Goal: Transaction & Acquisition: Purchase product/service

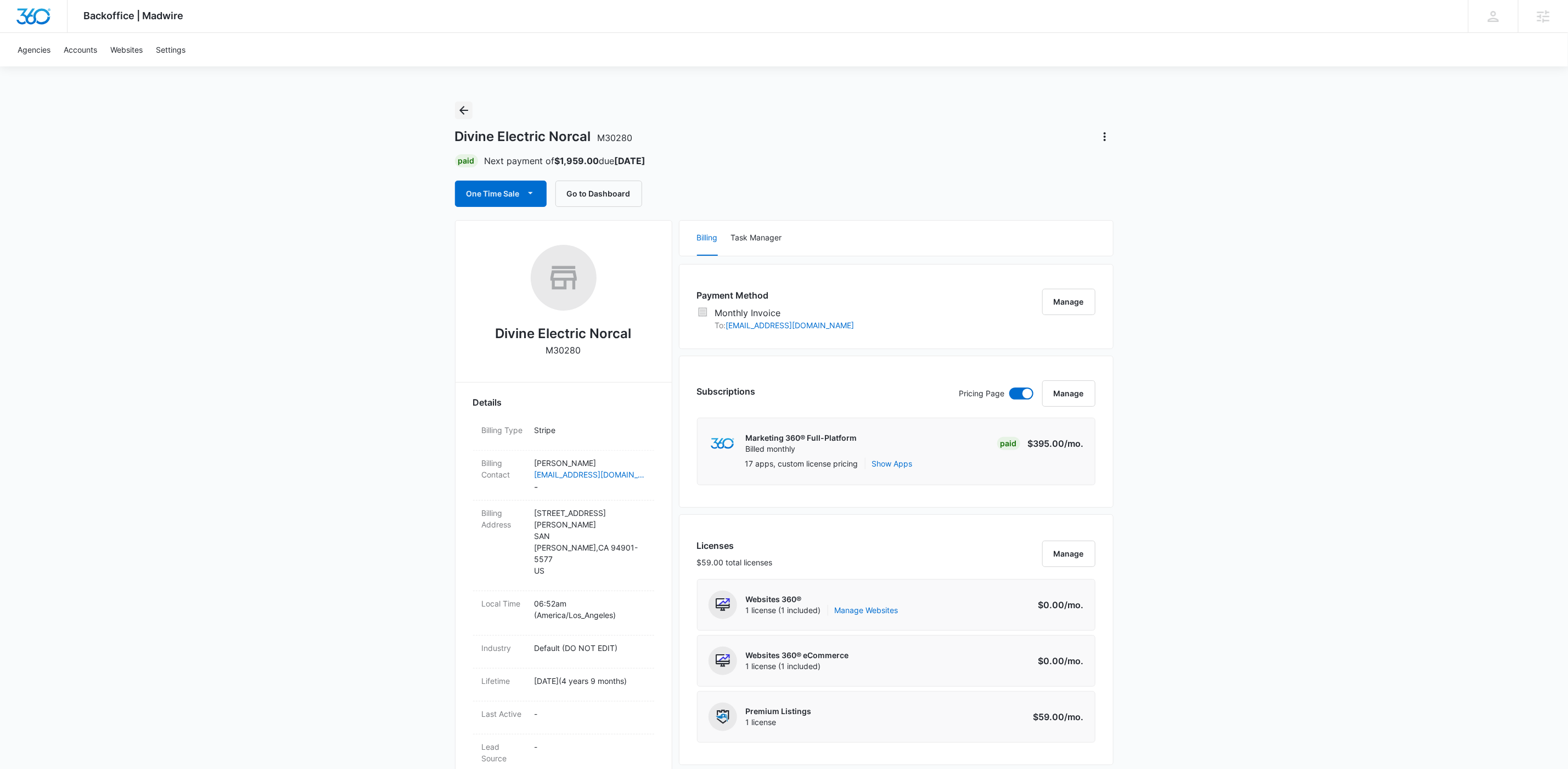
click at [465, 106] on icon "Back" at bounding box center [463, 110] width 13 height 13
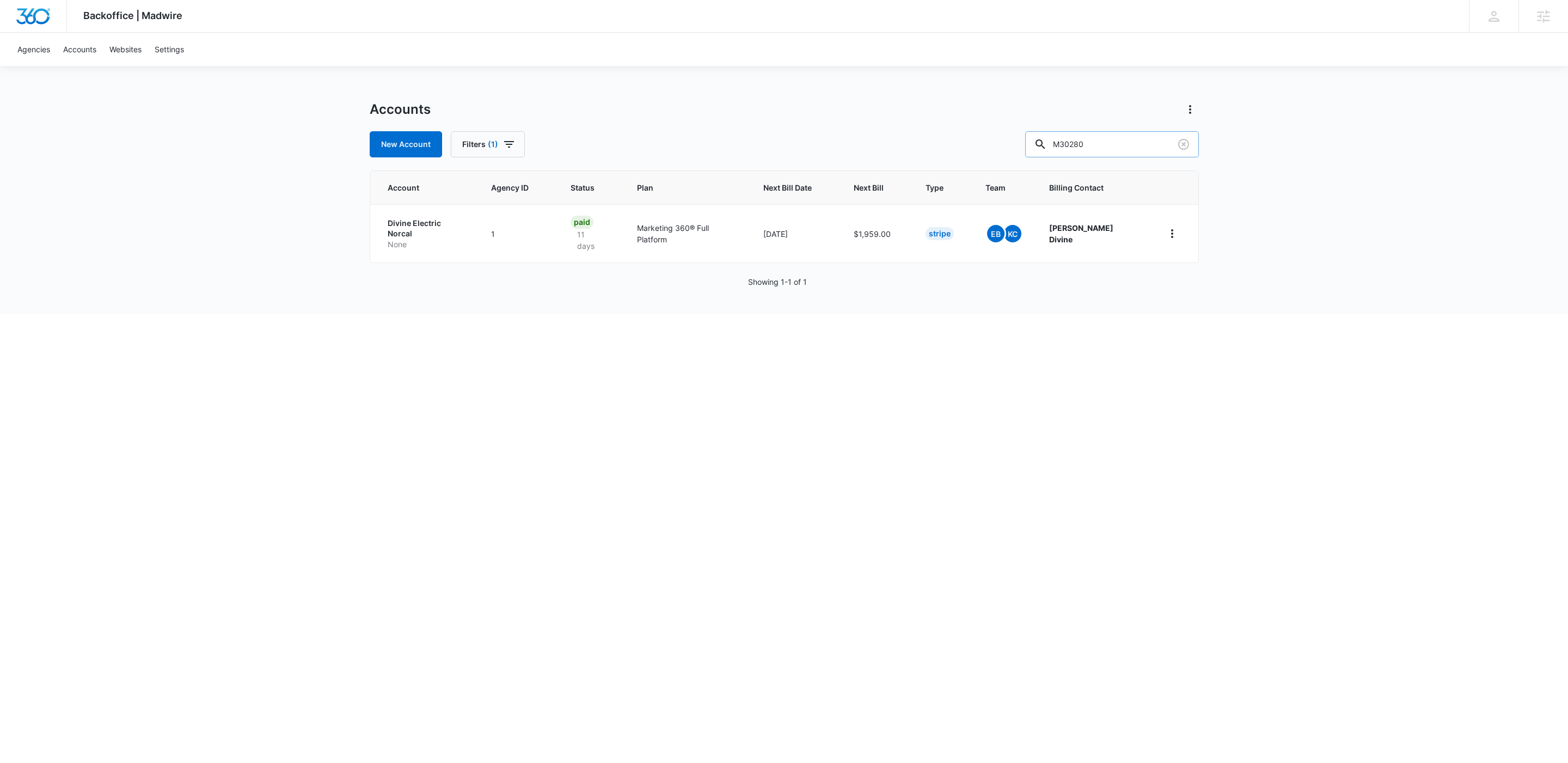
click at [1111, 152] on input "M30280" at bounding box center [1112, 144] width 173 height 26
paste input "37822"
type input "M337822"
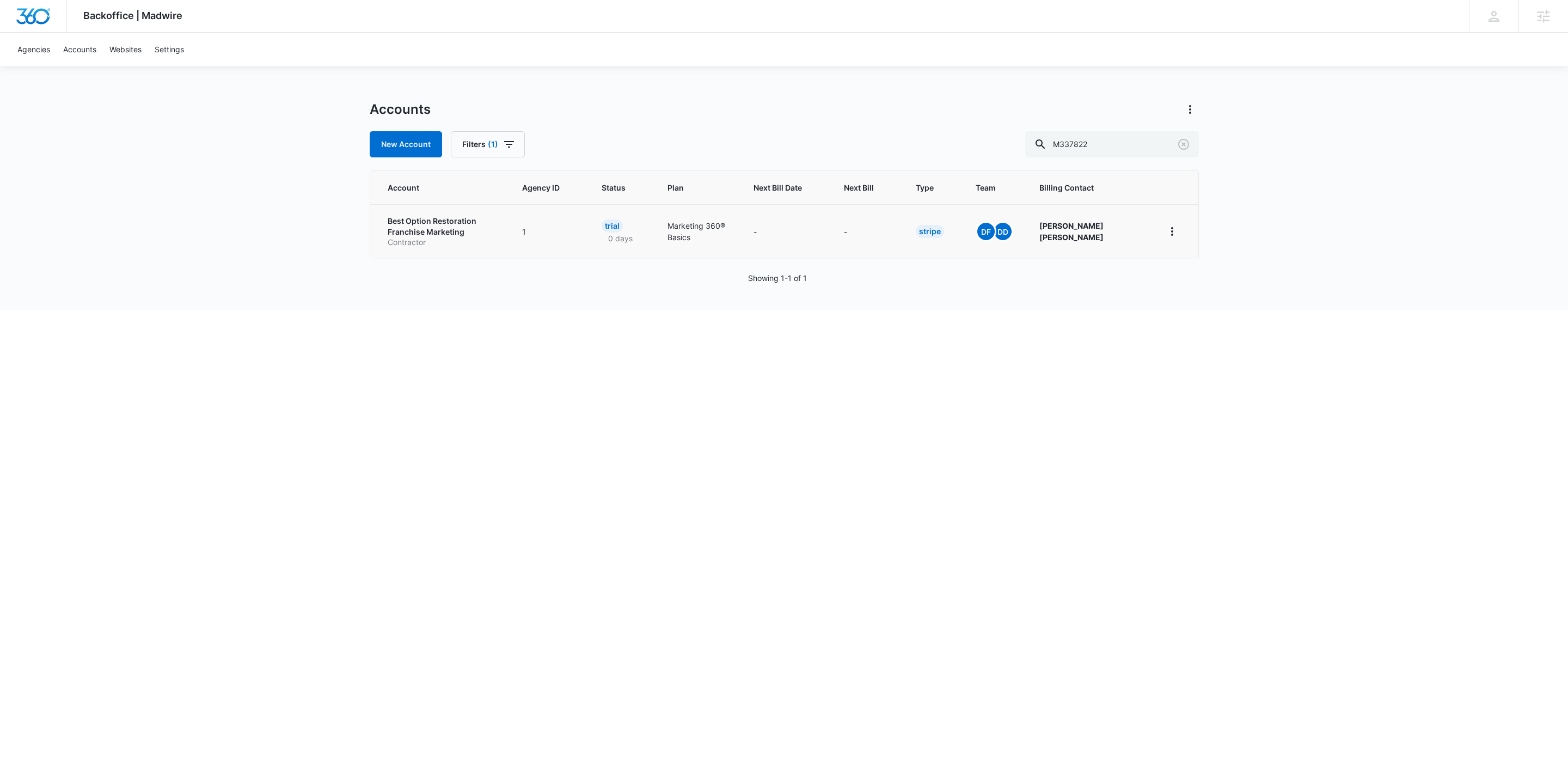
click at [415, 230] on p "Best Option Restoration Franchise Marketing" at bounding box center [442, 226] width 109 height 21
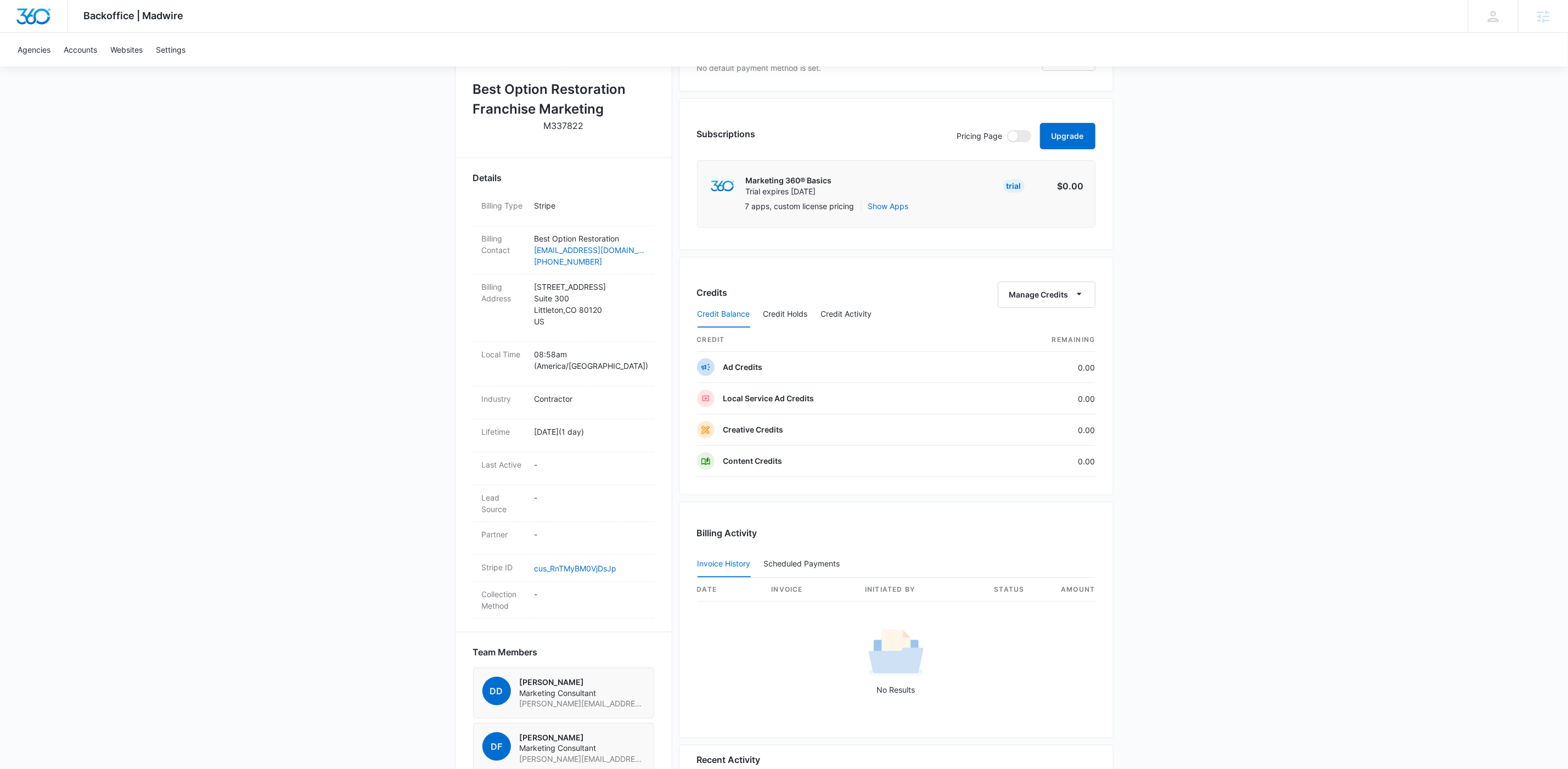
scroll to position [331, 0]
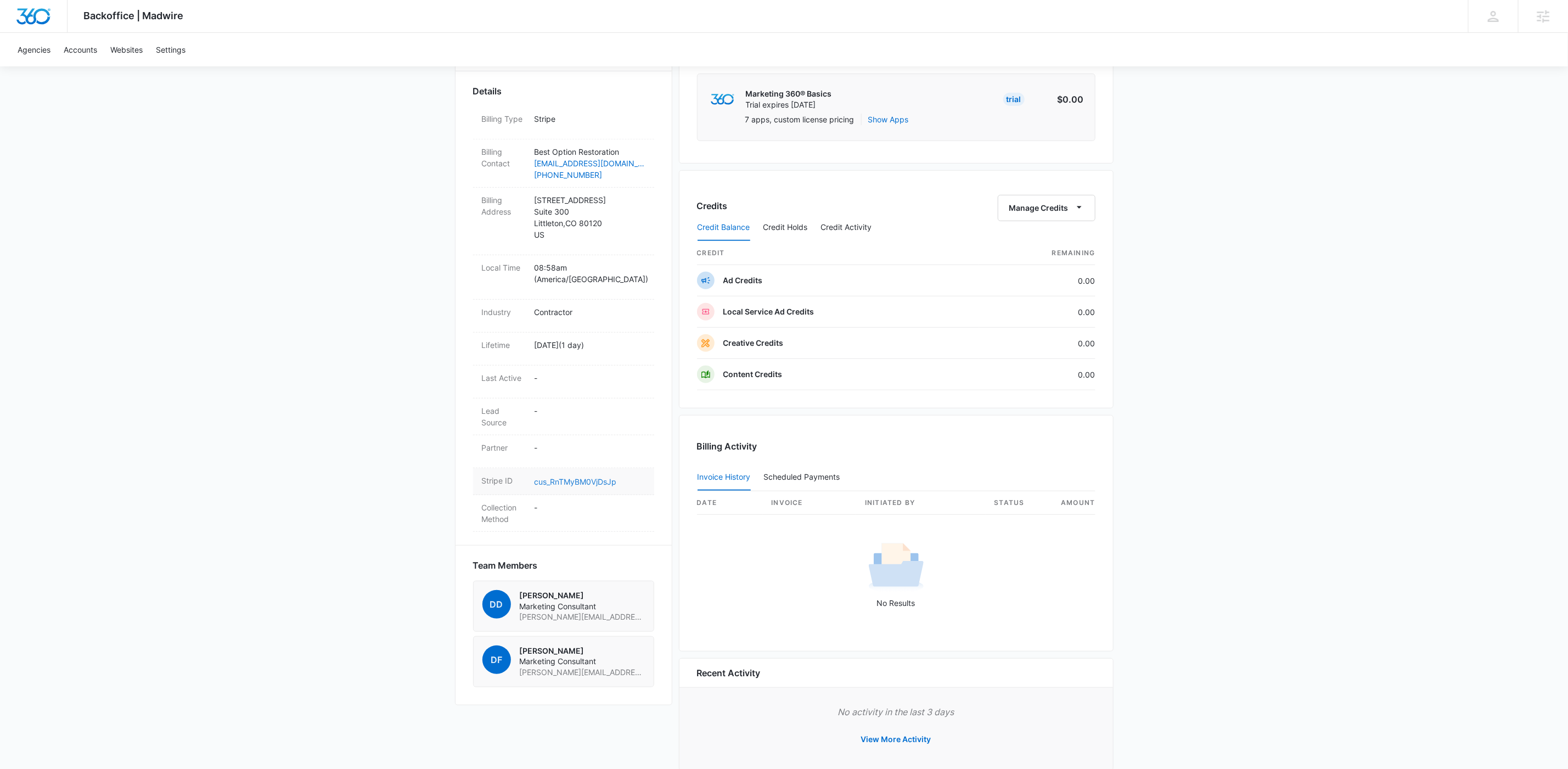
click at [597, 477] on link "cus_RnTMyBM0VjDsJp" at bounding box center [576, 482] width 83 height 10
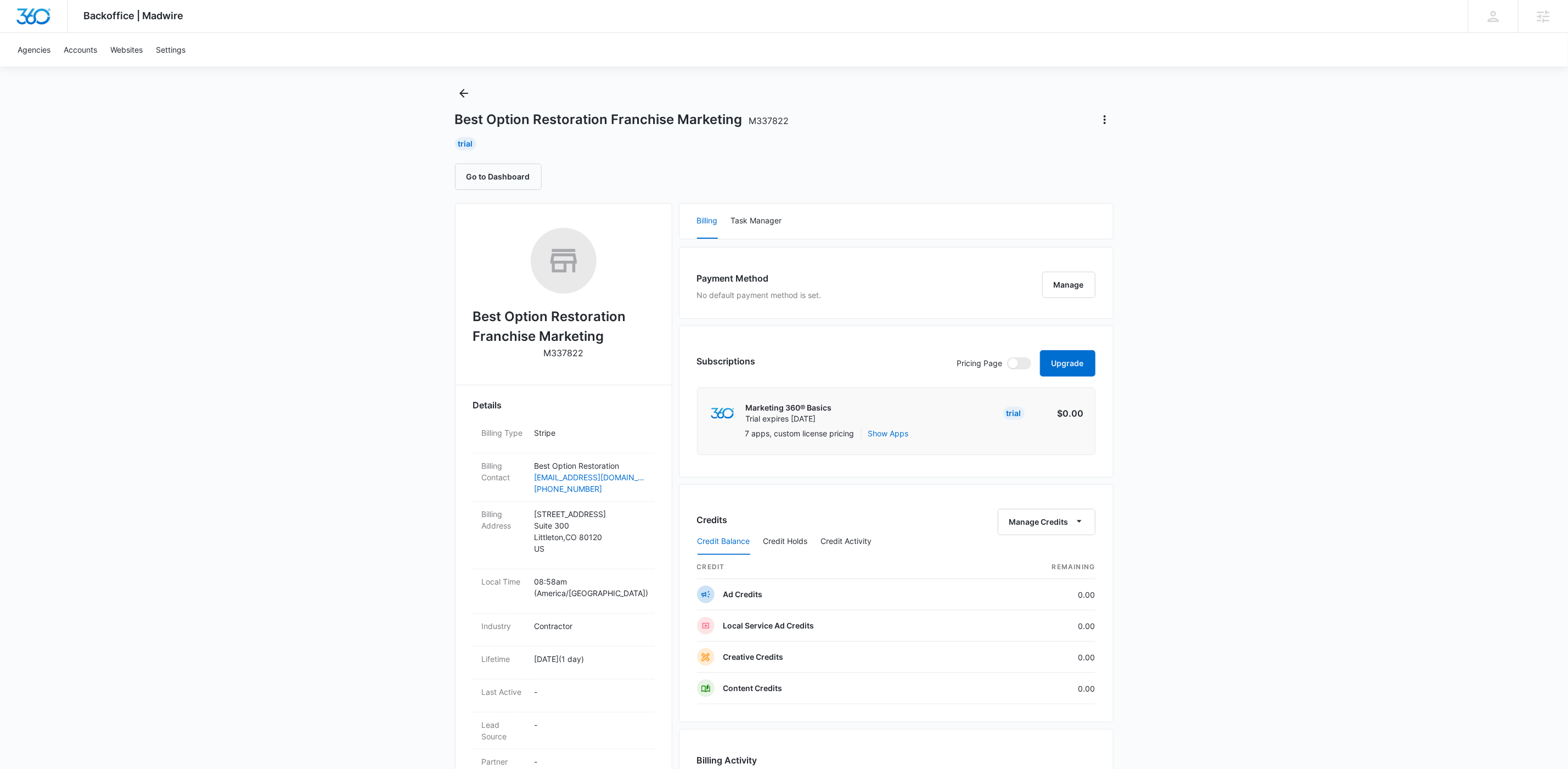
scroll to position [0, 0]
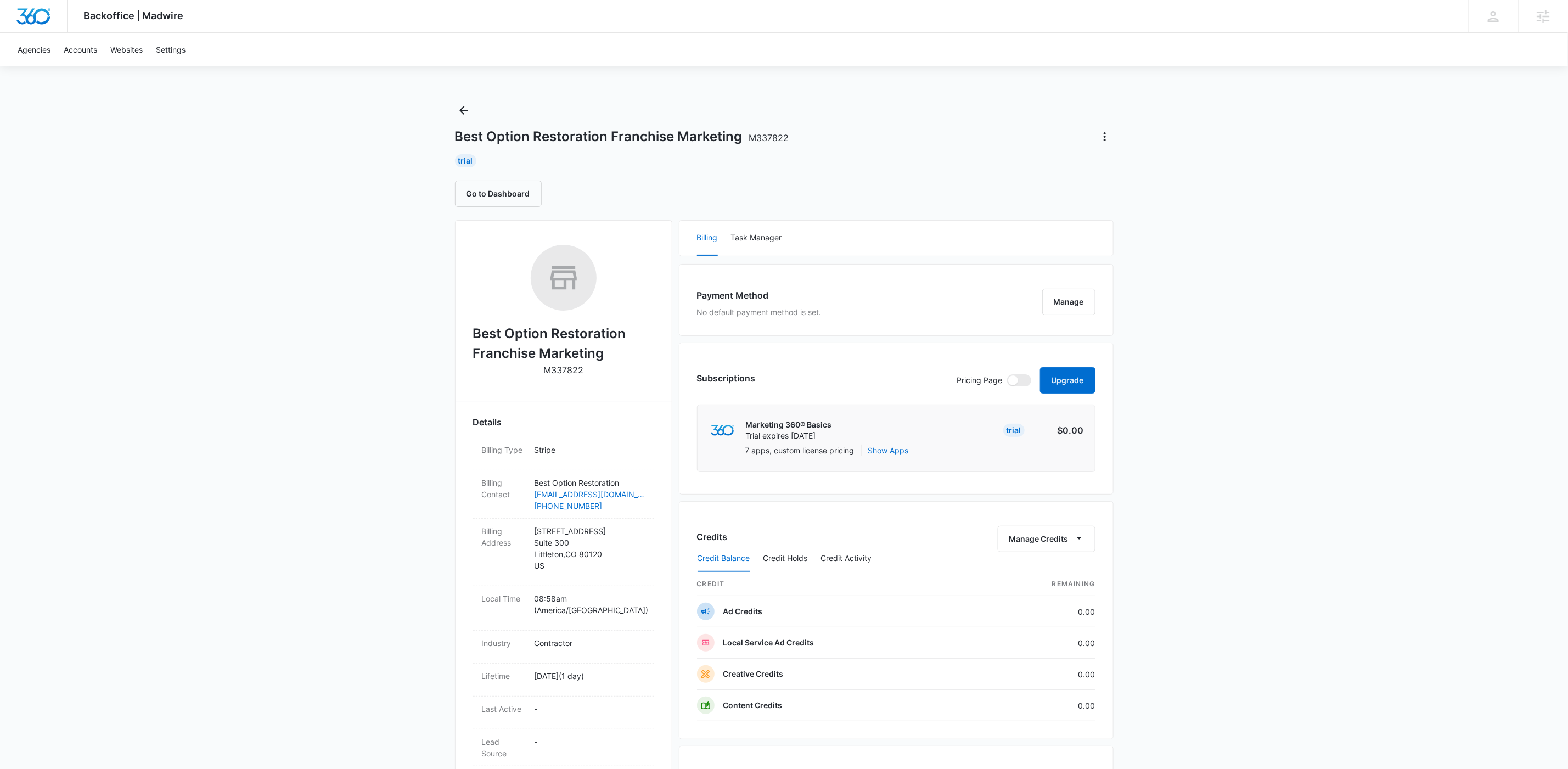
click at [1319, 177] on div "Backoffice | Madwire Apps Settings KW Kait Weagraff [EMAIL_ADDRESS][PERSON_NAME…" at bounding box center [784, 561] width 1568 height 1122
click at [246, 419] on div "Backoffice | Madwire Apps Settings KW Kait Weagraff [EMAIL_ADDRESS][PERSON_NAME…" at bounding box center [784, 561] width 1568 height 1122
click at [1072, 381] on button "Upgrade" at bounding box center [1068, 380] width 56 height 26
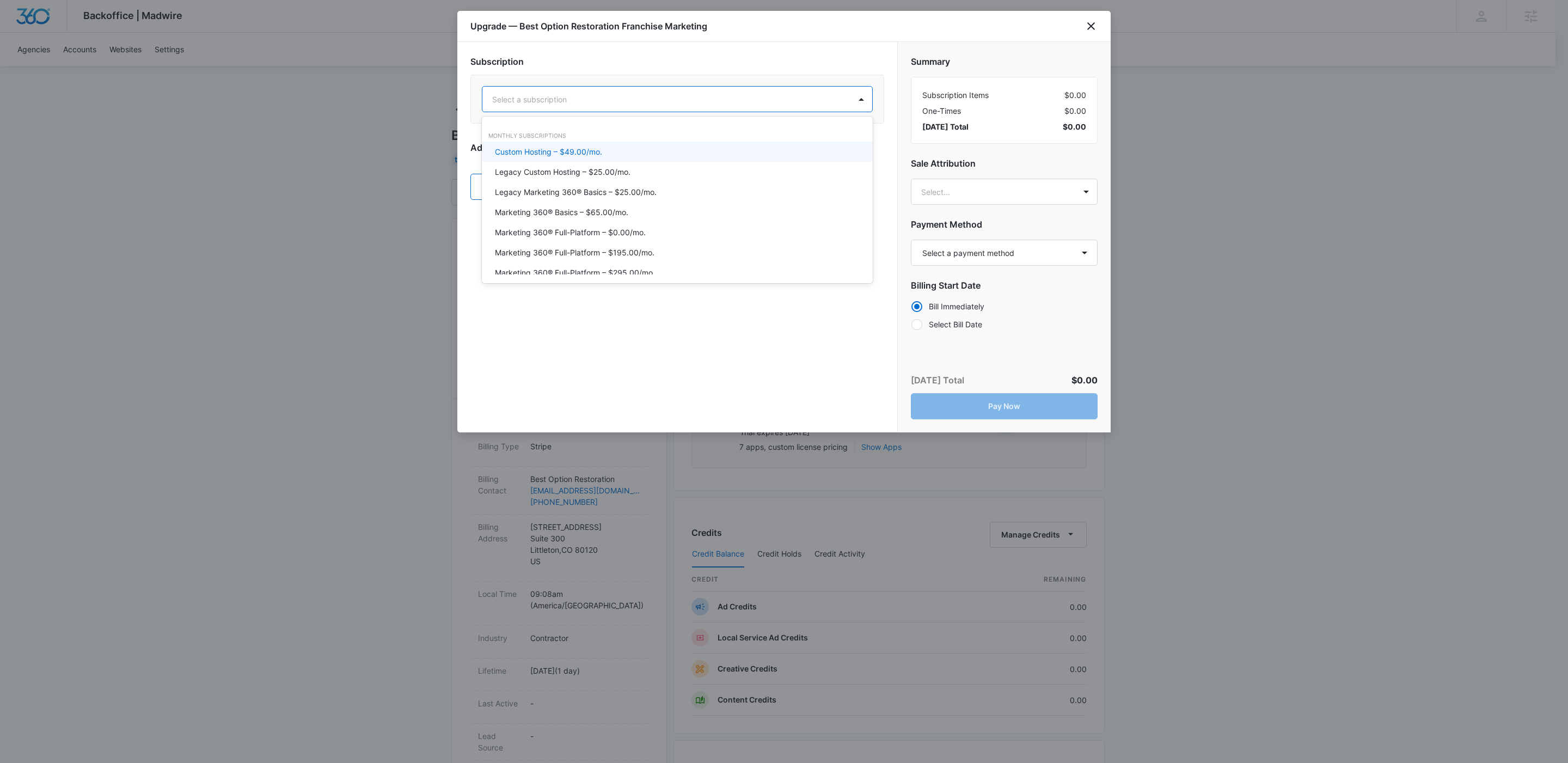
drag, startPoint x: 731, startPoint y: 92, endPoint x: 738, endPoint y: 96, distance: 8.1
click at [736, 87] on div "Select a subscription" at bounding box center [666, 100] width 368 height 25
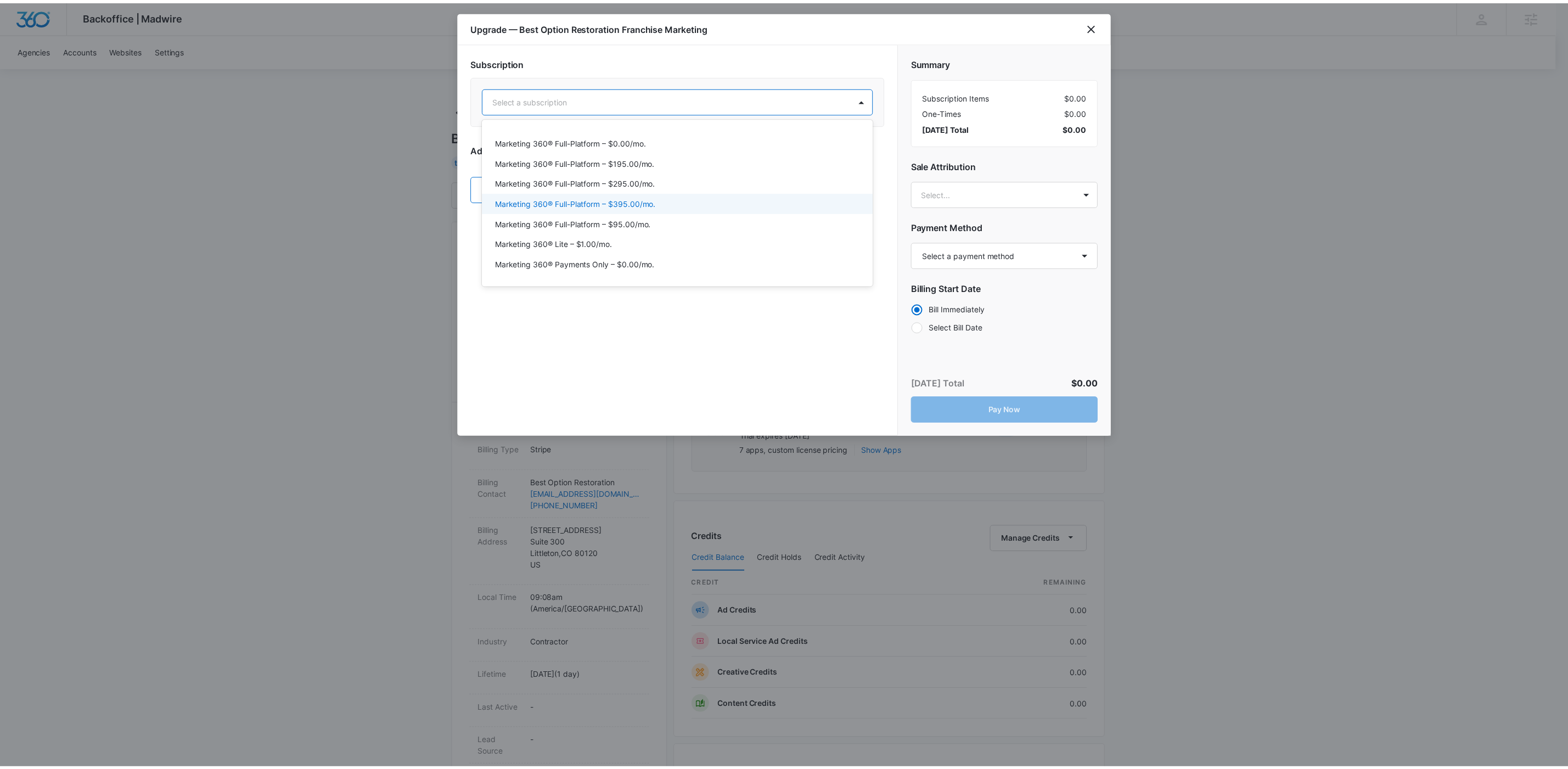
scroll to position [96, 0]
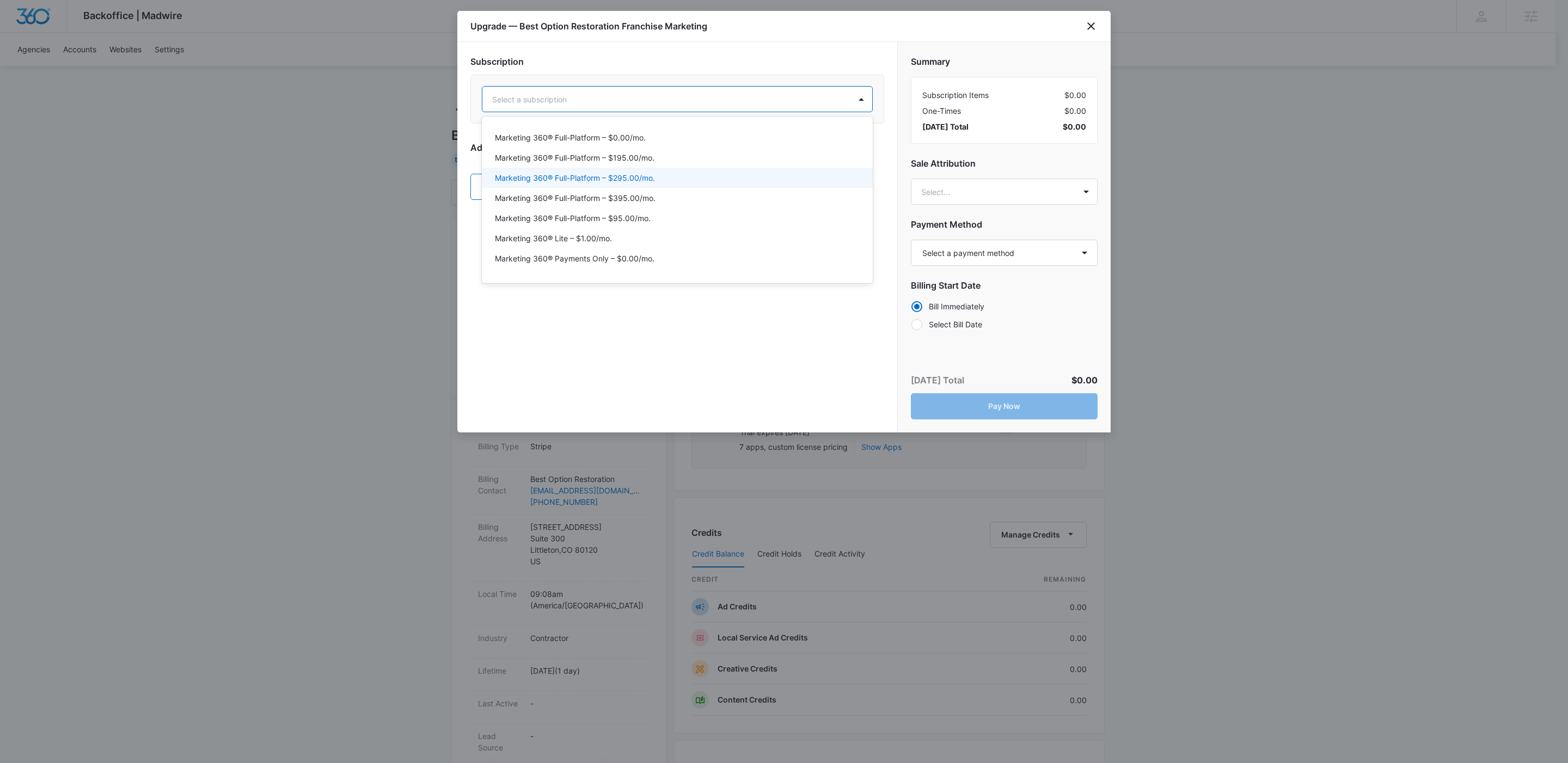
click at [648, 179] on p "Marketing 360® Full-Platform – $295.00/mo." at bounding box center [575, 178] width 160 height 12
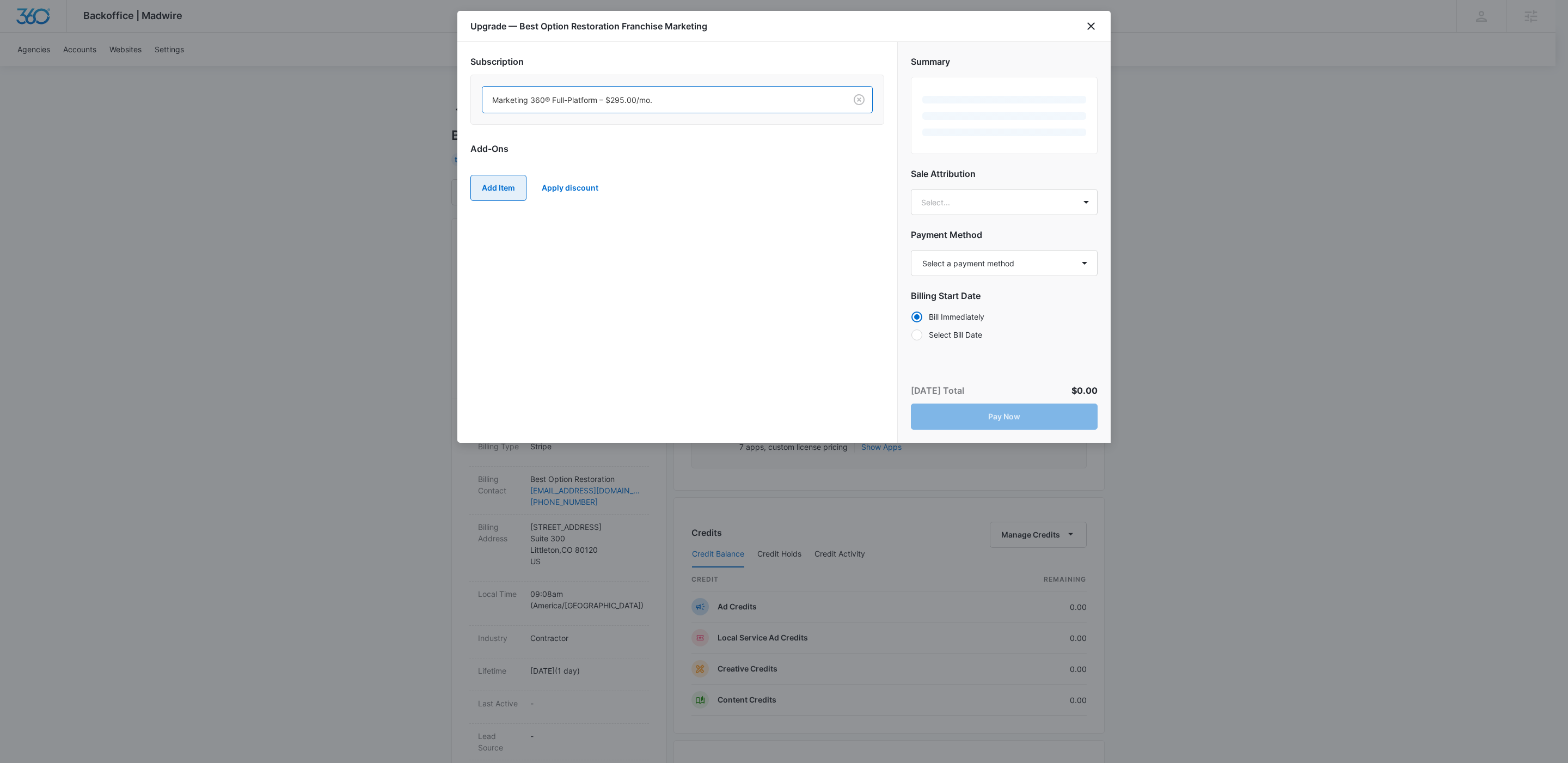
click at [496, 189] on button "Add Item" at bounding box center [499, 188] width 56 height 26
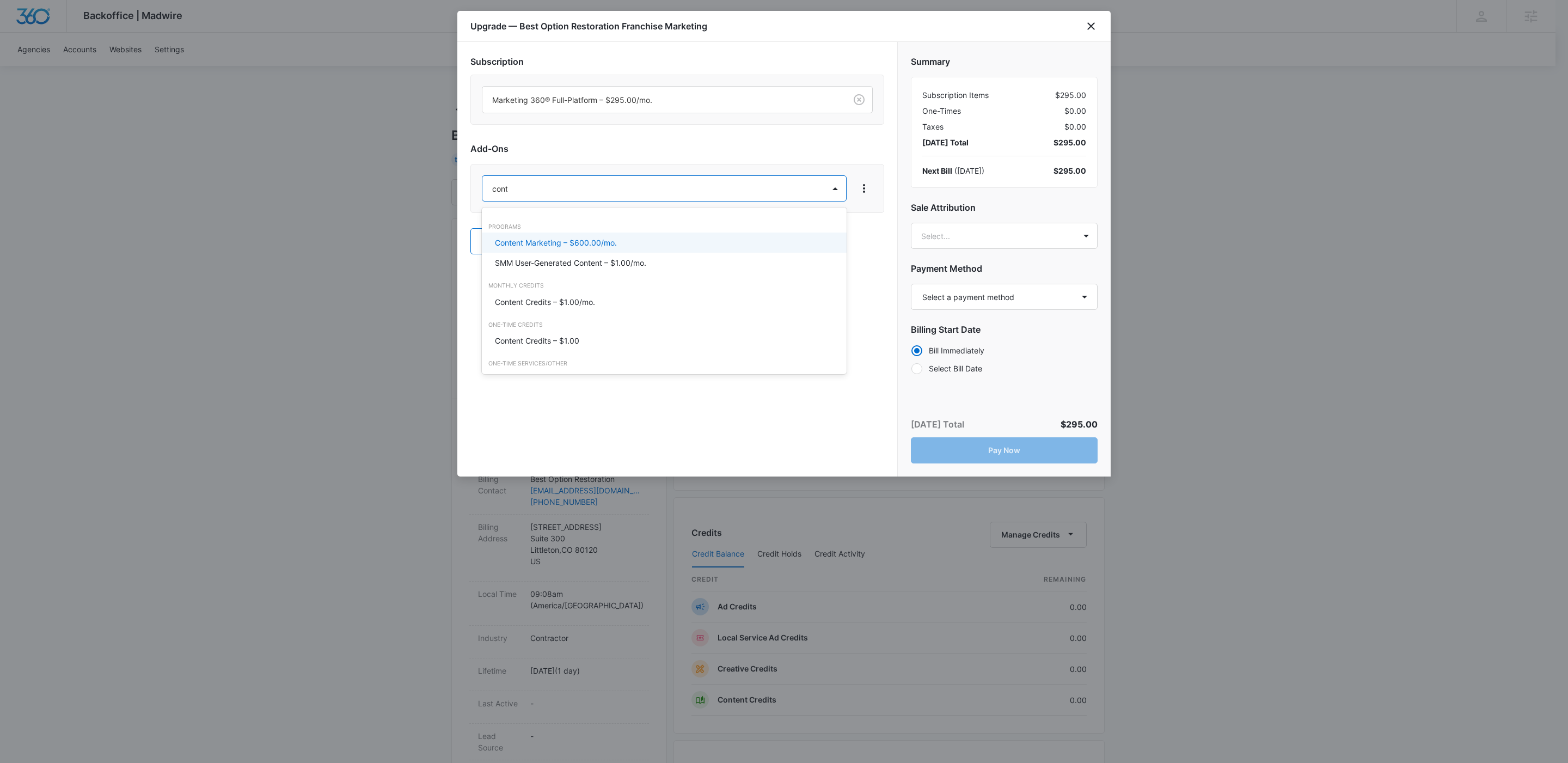
type input "content"
click at [578, 300] on p "Content Credits – $1.00/mo." at bounding box center [545, 302] width 100 height 12
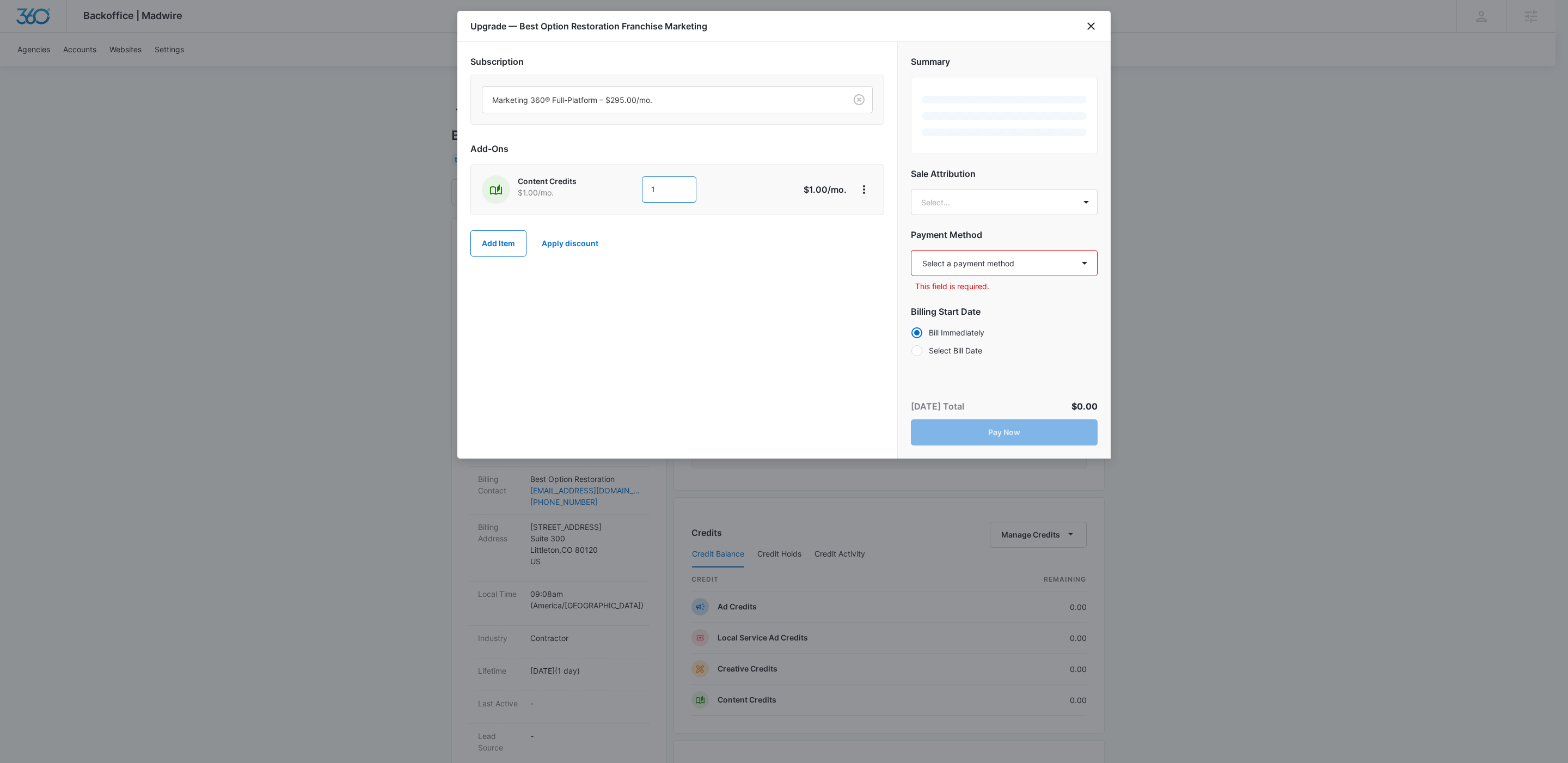
click at [660, 183] on input "1" at bounding box center [669, 189] width 55 height 26
click at [660, 184] on input "1" at bounding box center [669, 189] width 55 height 26
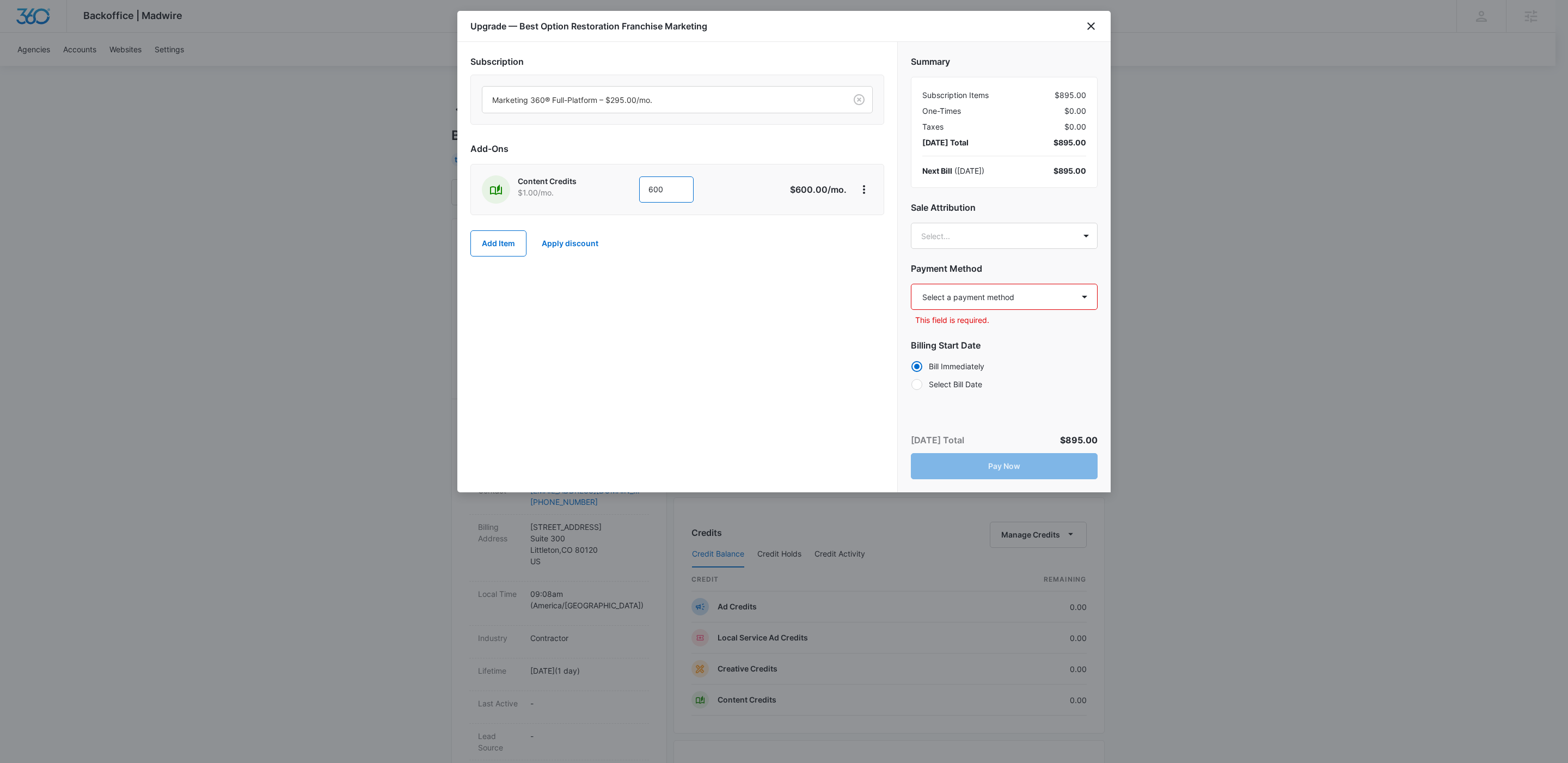
type input "600"
drag, startPoint x: 492, startPoint y: 227, endPoint x: 492, endPoint y: 233, distance: 6.0
click at [492, 230] on div "Add Item Apply discount" at bounding box center [677, 243] width 414 height 48
click at [494, 241] on button "Add Item" at bounding box center [499, 243] width 56 height 26
type input "ad cred"
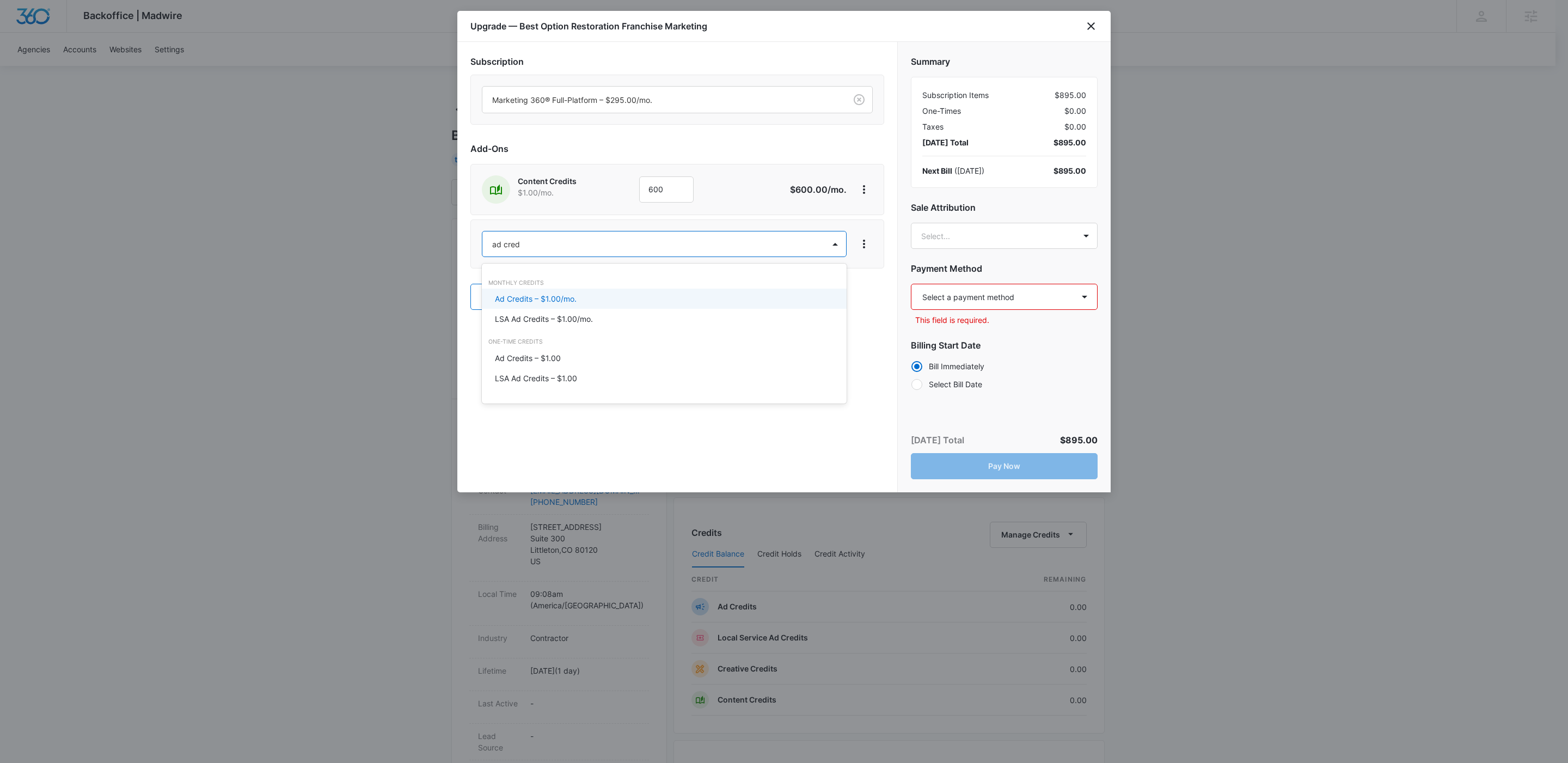
click at [515, 303] on p "Ad Credits – $1.00/mo." at bounding box center [536, 299] width 82 height 12
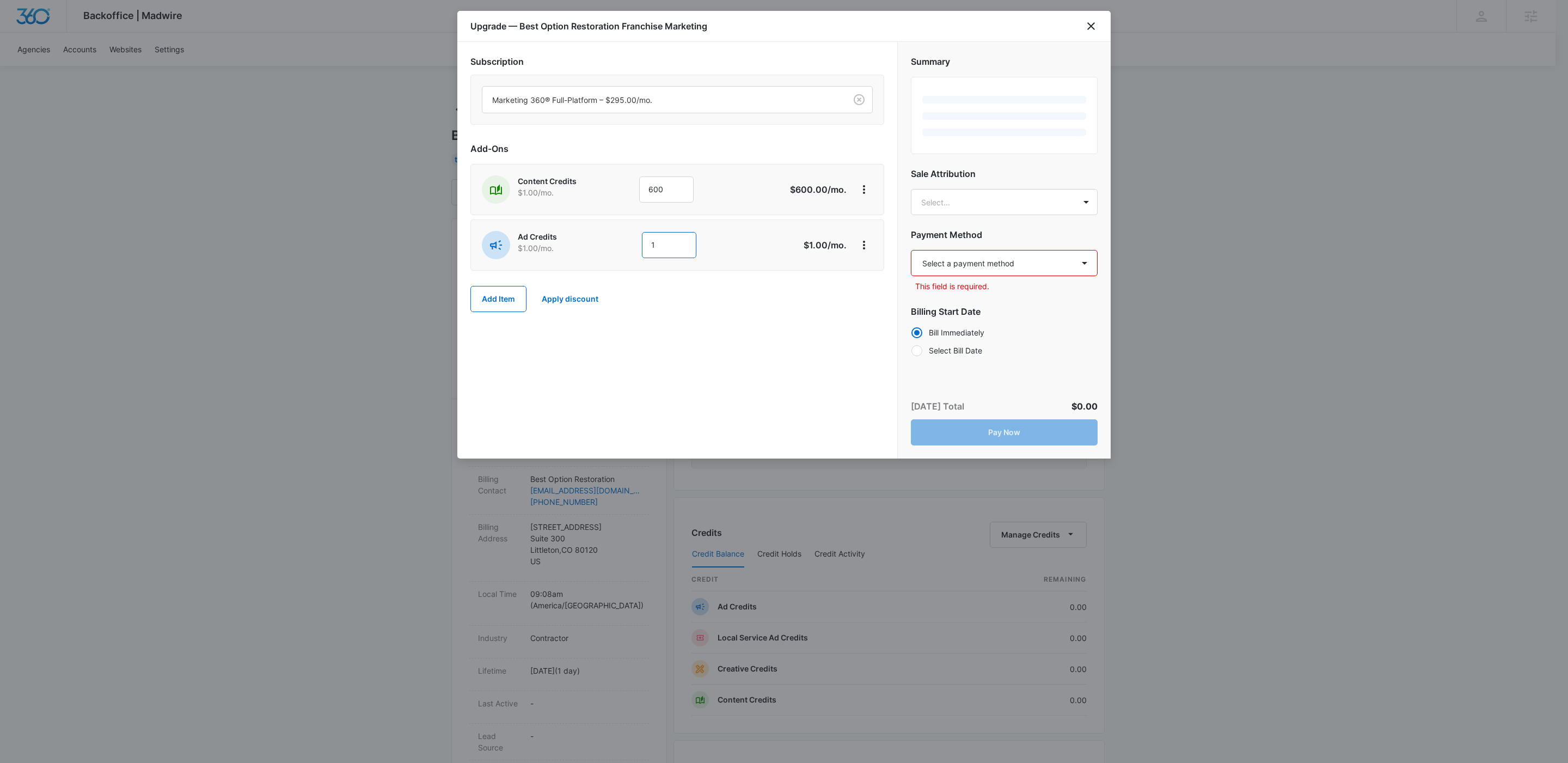
click at [663, 251] on input "1" at bounding box center [669, 245] width 55 height 26
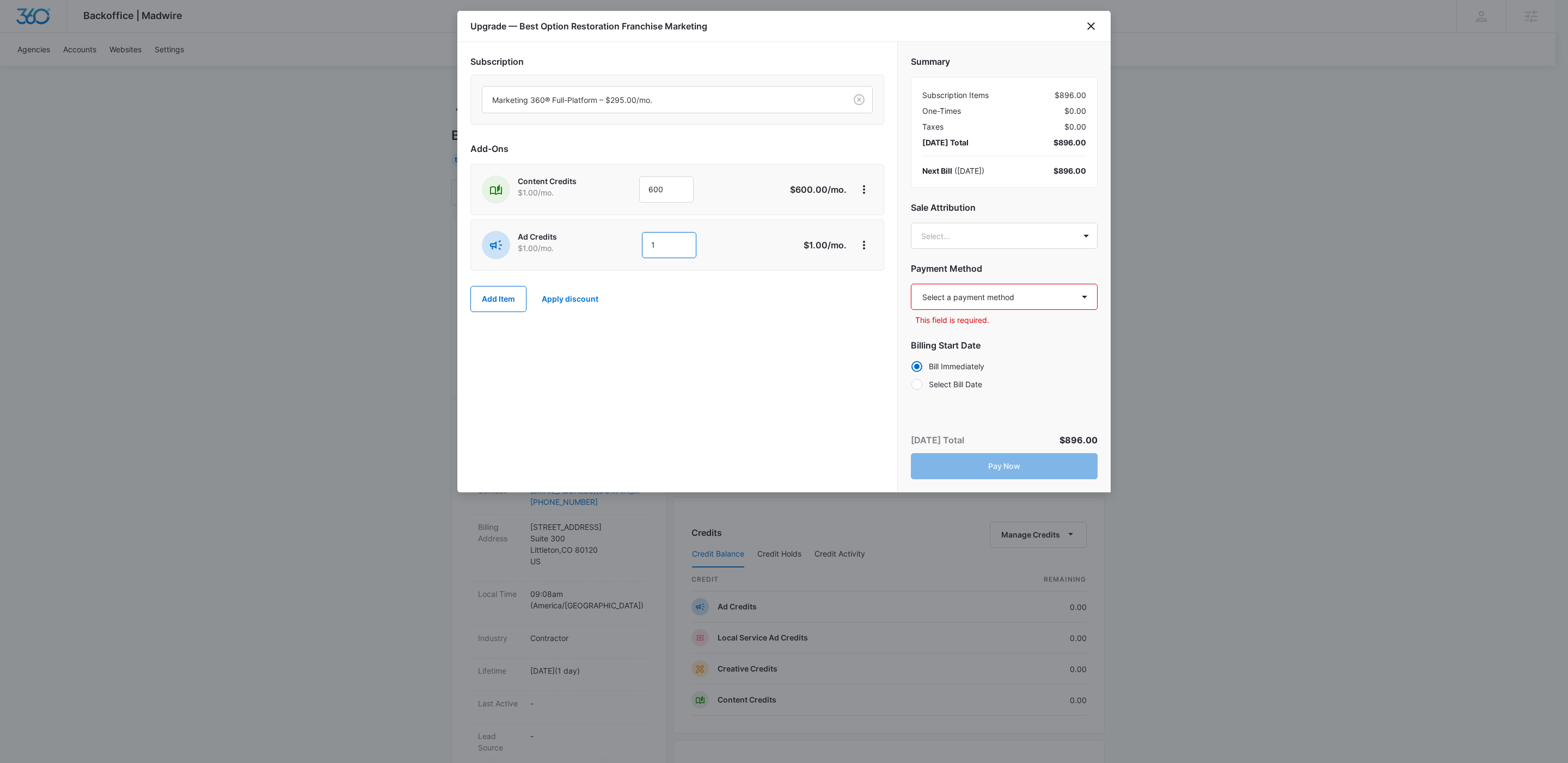
click at [663, 251] on input "1" at bounding box center [669, 245] width 55 height 26
type input "4000"
click at [495, 301] on button "Add Item" at bounding box center [499, 299] width 56 height 26
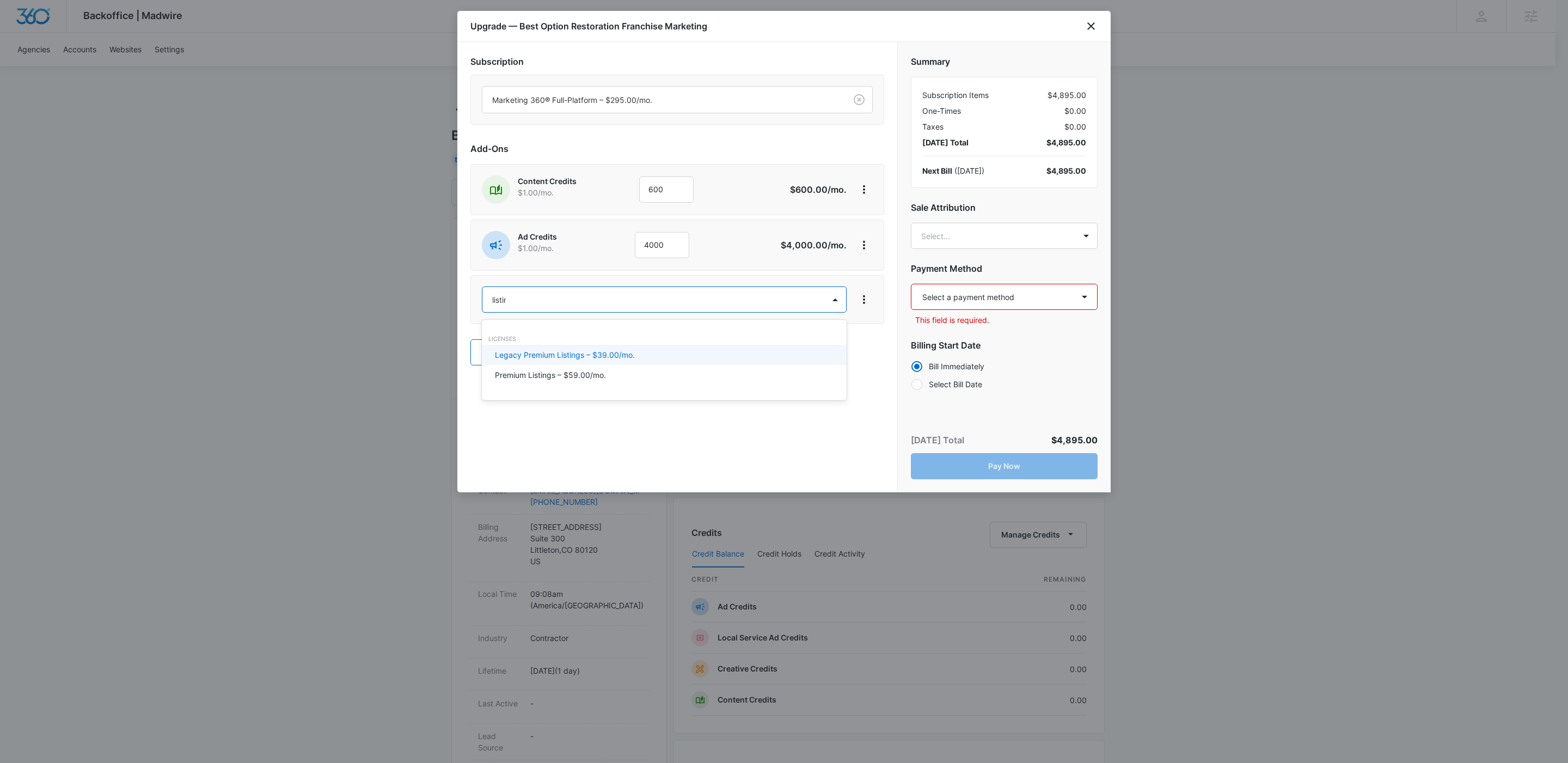
type input "listings"
click at [539, 375] on p "Premium Listings – $59.00/mo." at bounding box center [550, 374] width 111 height 12
click at [1016, 286] on select "Select a payment method Visa ending in 5365 Mastercard ending in 5312 New payme…" at bounding box center [1004, 296] width 186 height 26
click at [1059, 302] on select "Select a payment method Visa ending in 5365 Mastercard ending in 5312 New payme…" at bounding box center [1004, 296] width 186 height 26
click at [984, 299] on select "Select a payment method Visa ending in 5365 Mastercard ending in 5312 New payme…" at bounding box center [1004, 296] width 186 height 26
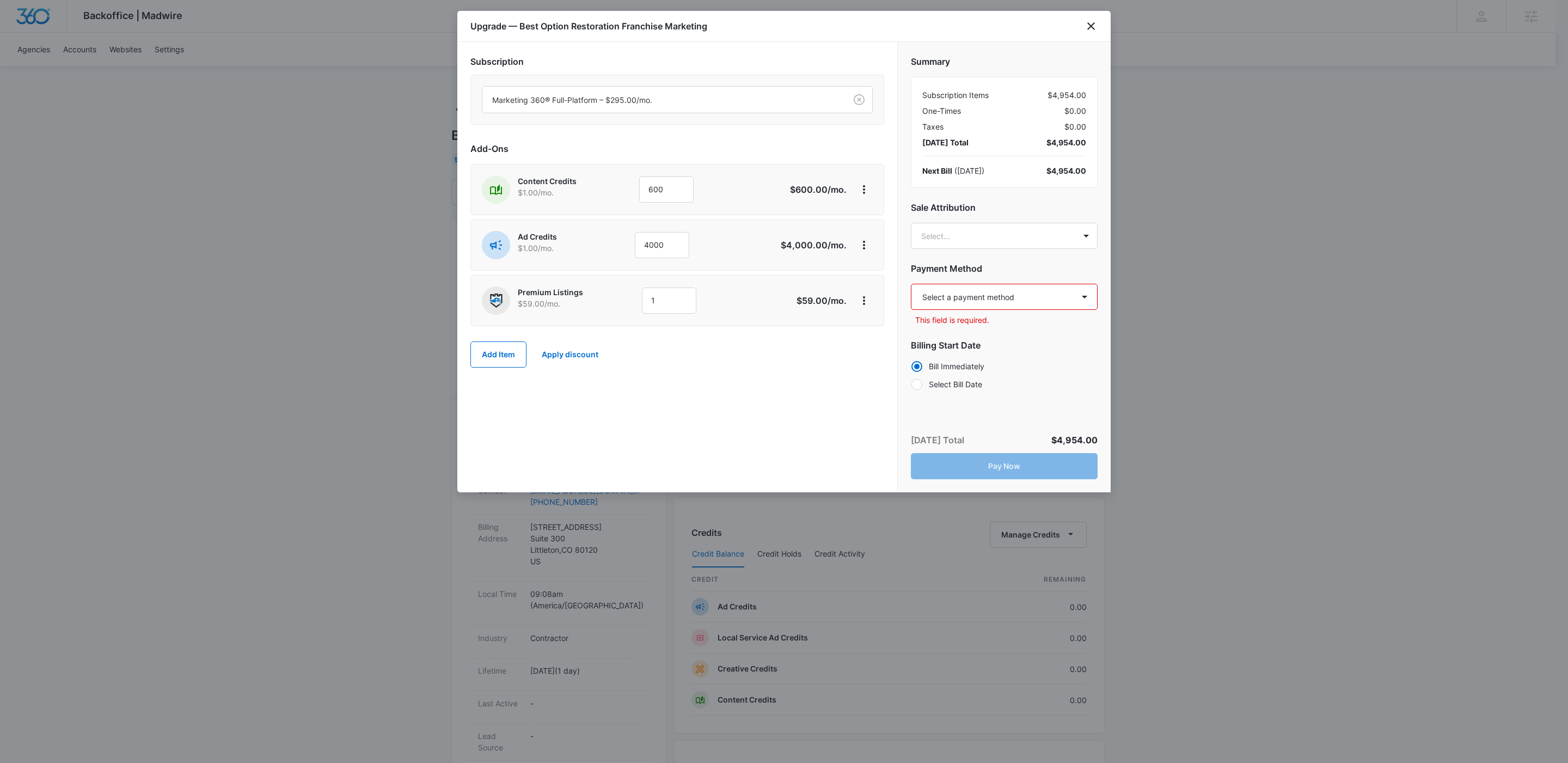
select select "pm_1RnQKOA4n8RTgNjUoDXI00Ac"
click at [911, 284] on select "Select a payment method Visa ending in 5365 Mastercard ending in 5312 New payme…" at bounding box center [1004, 296] width 186 height 26
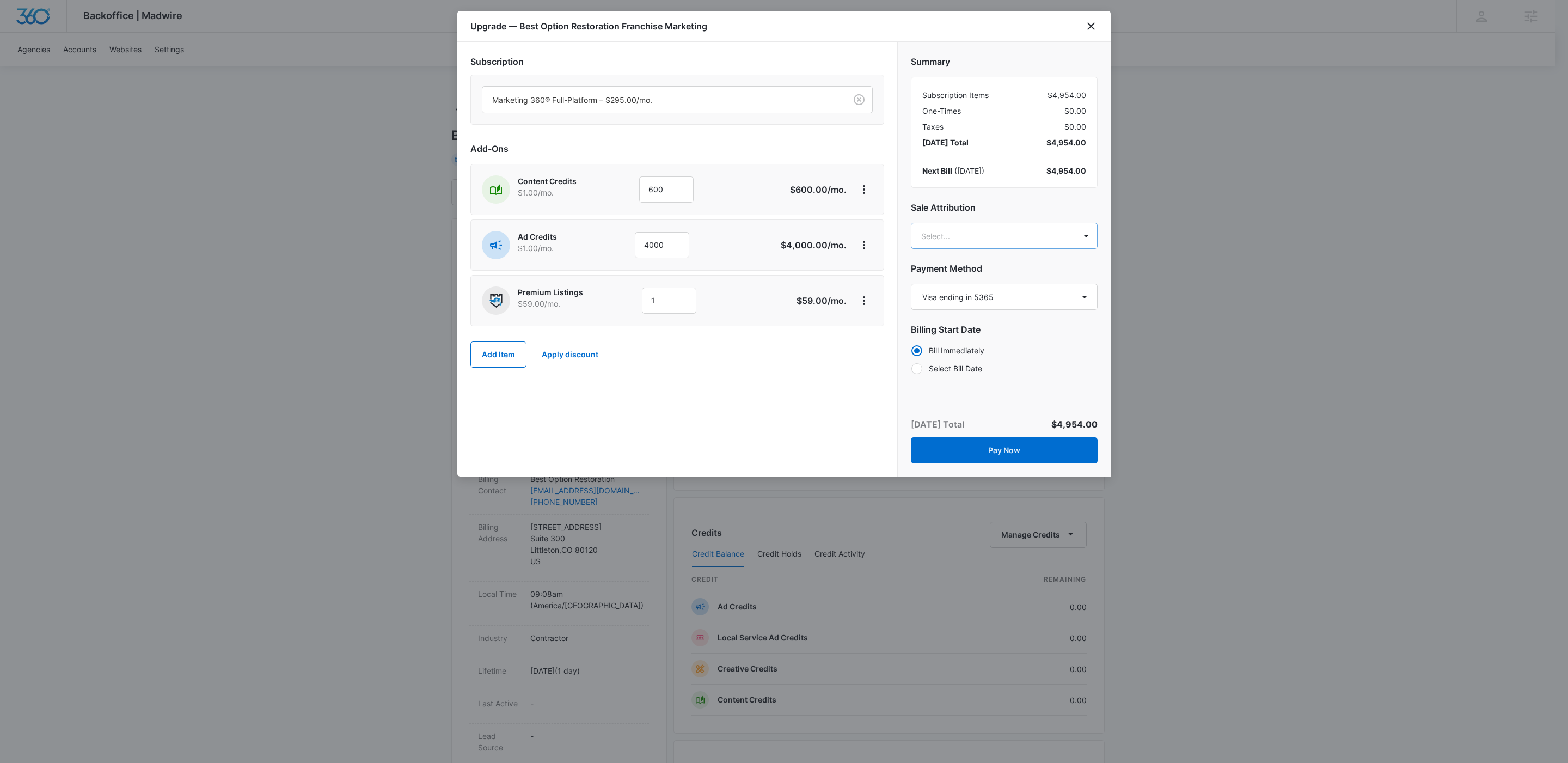
click at [976, 242] on body "Backoffice | Madwire Apps Settings KW Kait Weagraff [EMAIL_ADDRESS][PERSON_NAME…" at bounding box center [784, 557] width 1568 height 1113
click at [979, 238] on div at bounding box center [784, 381] width 1568 height 763
click at [1007, 260] on div "Summary Subscription Items $4,954.00 One-Times $0.00 Taxes $0.00 [DATE] Total $…" at bounding box center [1005, 211] width 213 height 339
click at [1003, 239] on body "Backoffice | Madwire Apps Settings KW Kait Weagraff [EMAIL_ADDRESS][PERSON_NAME…" at bounding box center [784, 557] width 1568 height 1113
type input "[PERSON_NAME]"
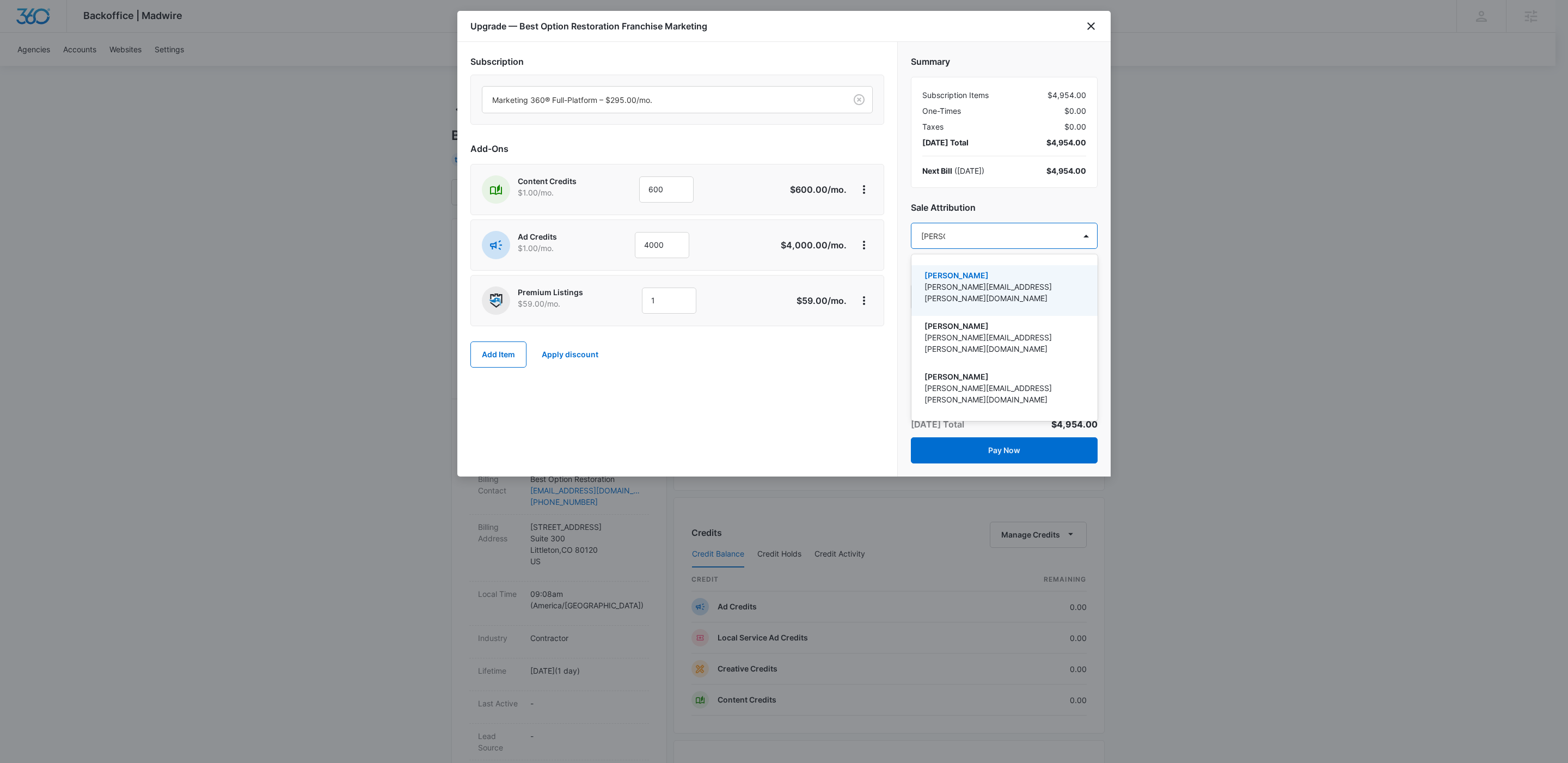
type input "domini"
click at [945, 331] on p "[PERSON_NAME][EMAIL_ADDRESS][PERSON_NAME][DOMAIN_NAME]" at bounding box center [1003, 342] width 158 height 23
type input "[PERSON_NAME]"
click at [925, 288] on p "[PERSON_NAME][EMAIL_ADDRESS][PERSON_NAME][DOMAIN_NAME]" at bounding box center [1003, 294] width 158 height 23
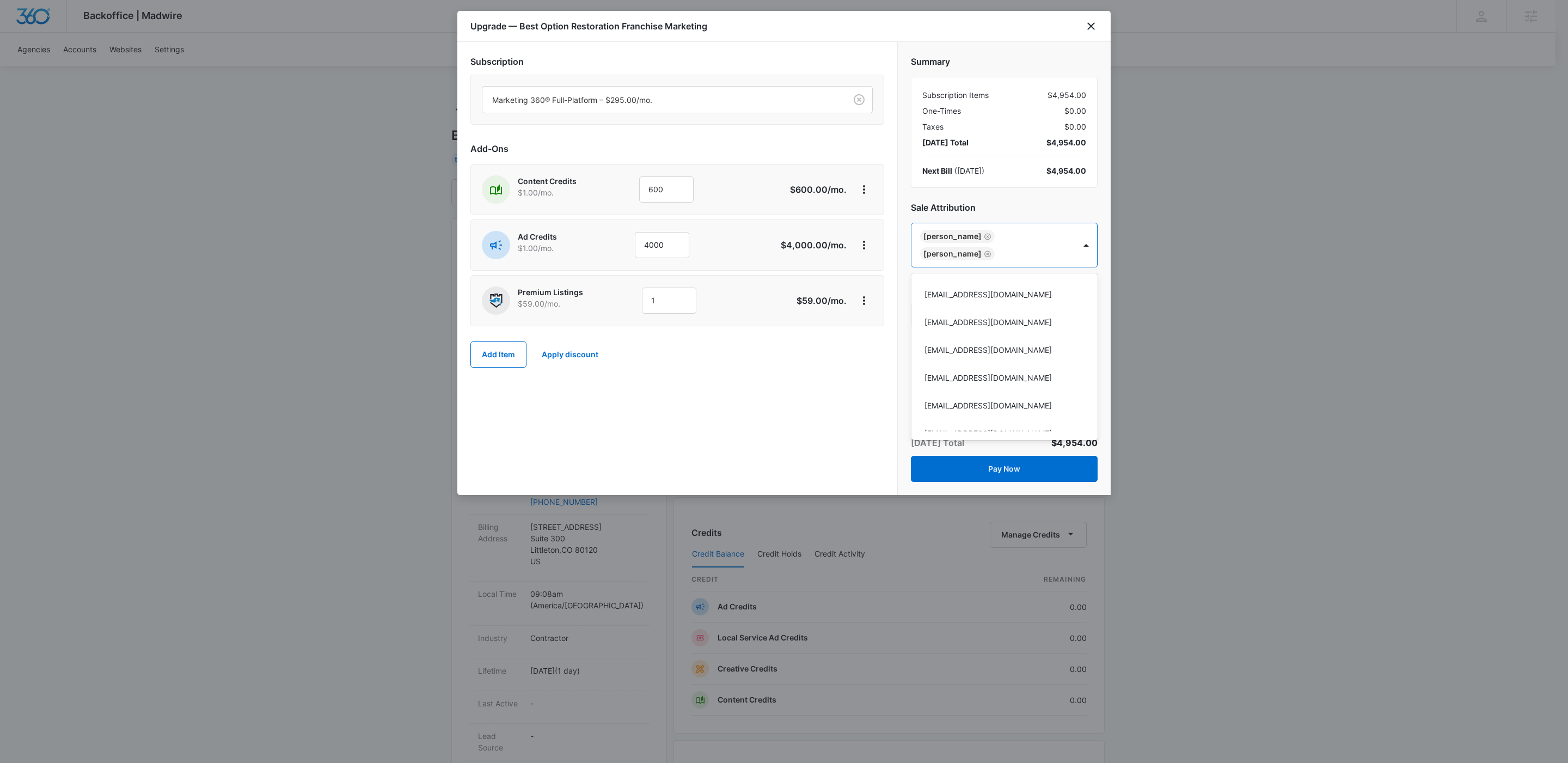
click at [624, 380] on div at bounding box center [784, 381] width 1568 height 763
click at [998, 469] on button "Pay Now" at bounding box center [1004, 469] width 186 height 26
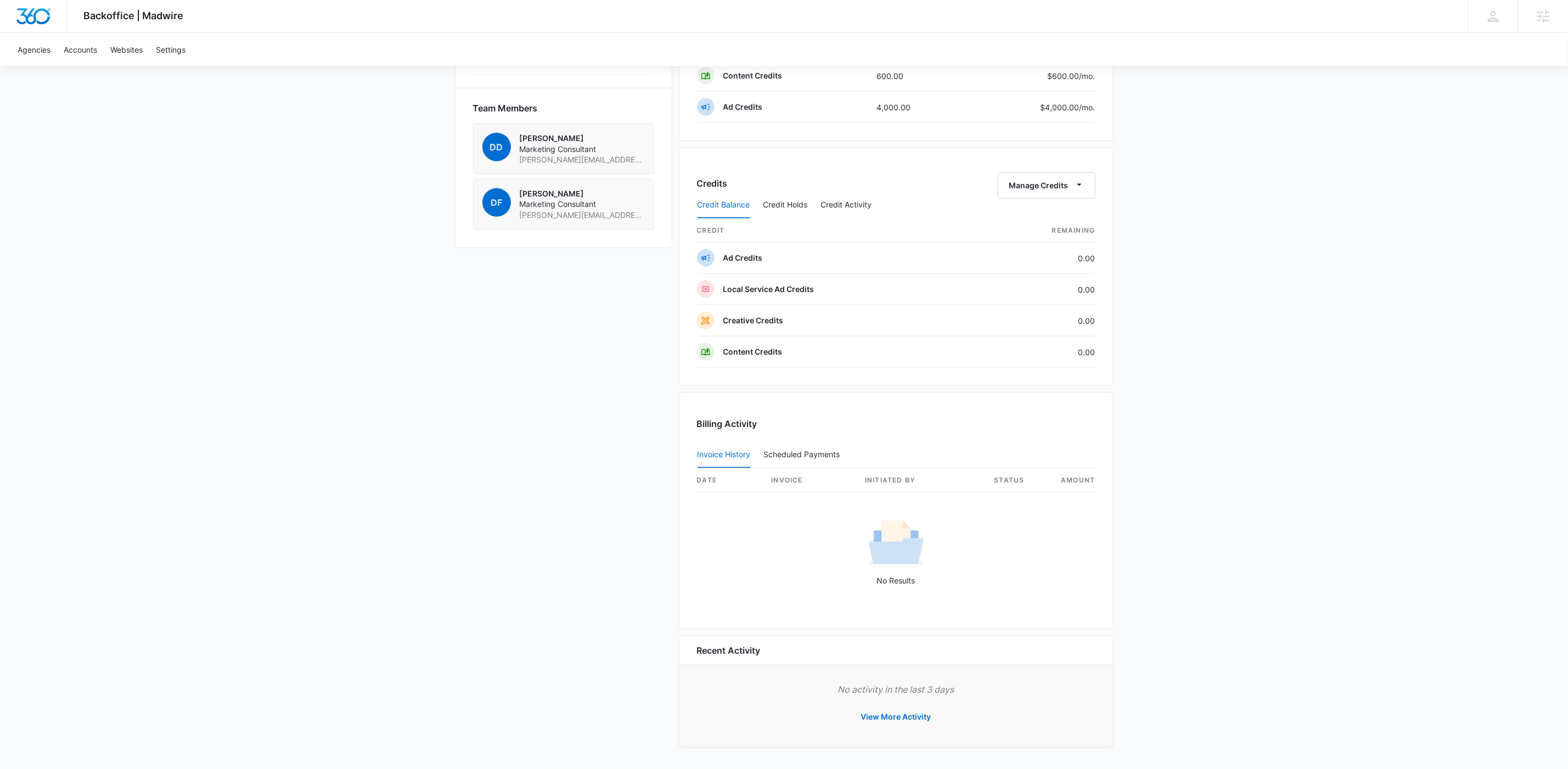
scroll to position [0, 0]
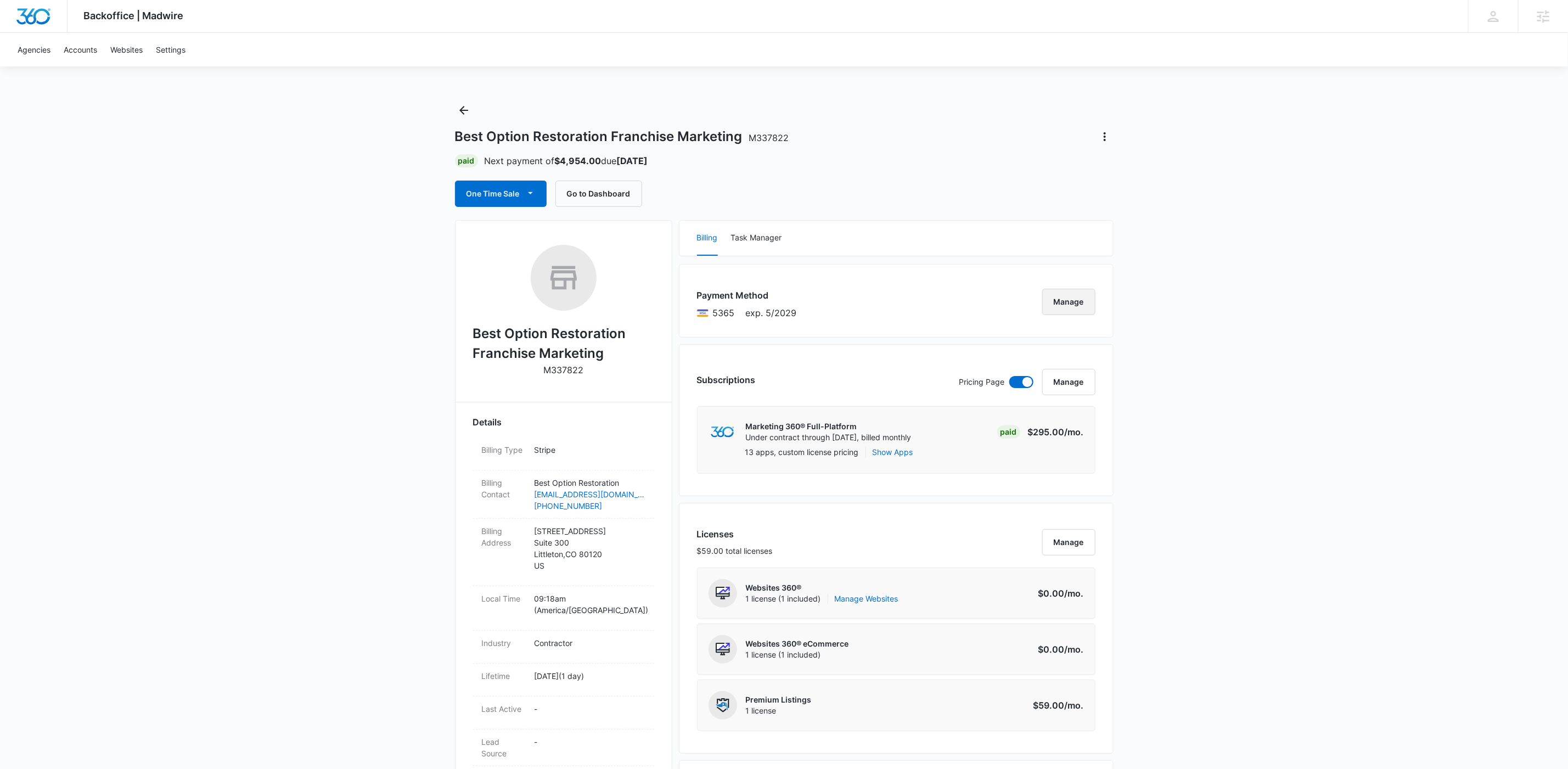
click at [1067, 311] on button "Manage" at bounding box center [1069, 302] width 53 height 26
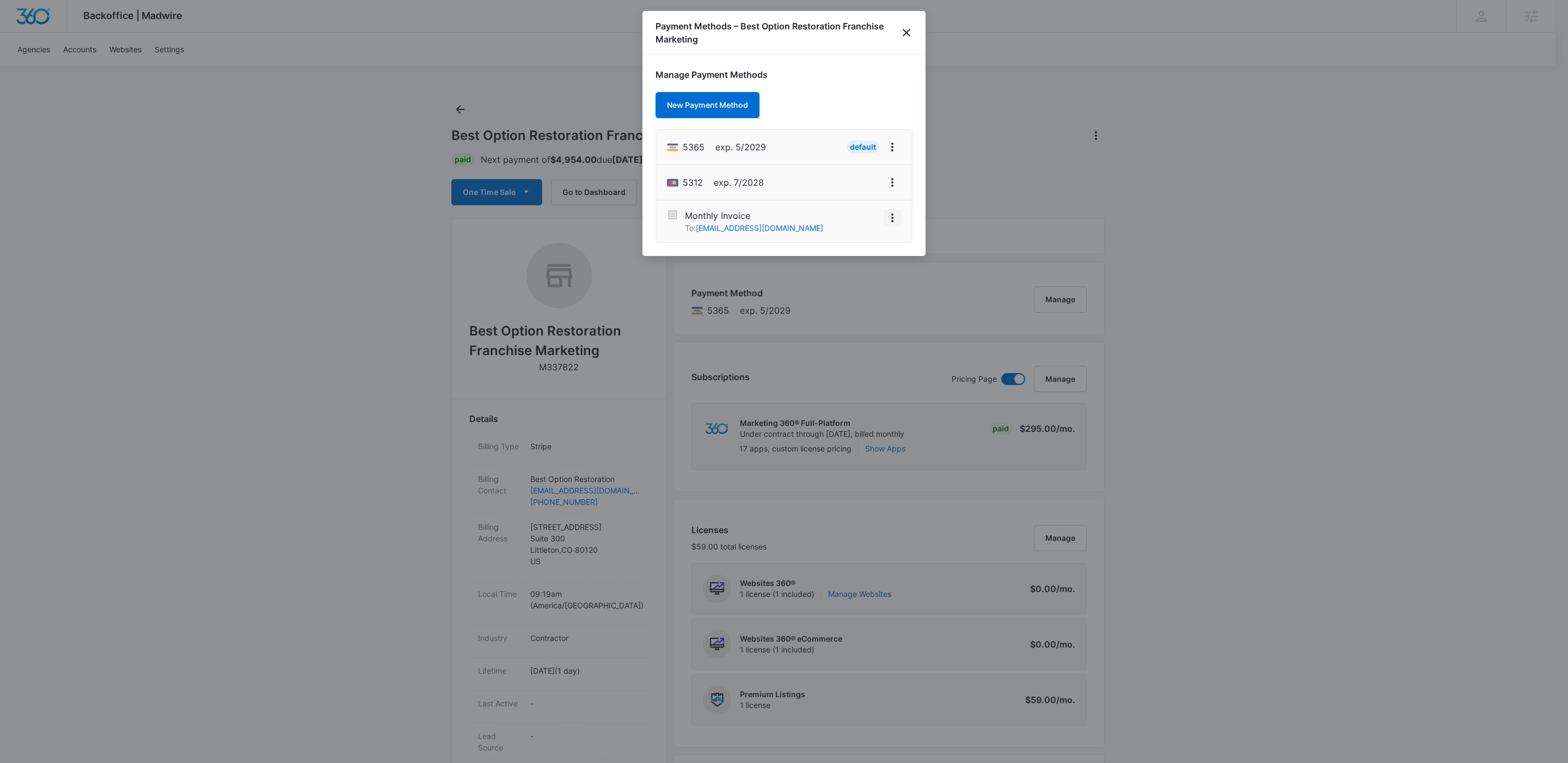
click at [891, 219] on icon "View More" at bounding box center [892, 217] width 2 height 9
click at [869, 189] on div "Activate" at bounding box center [859, 187] width 29 height 8
click at [907, 28] on icon "close" at bounding box center [906, 32] width 13 height 13
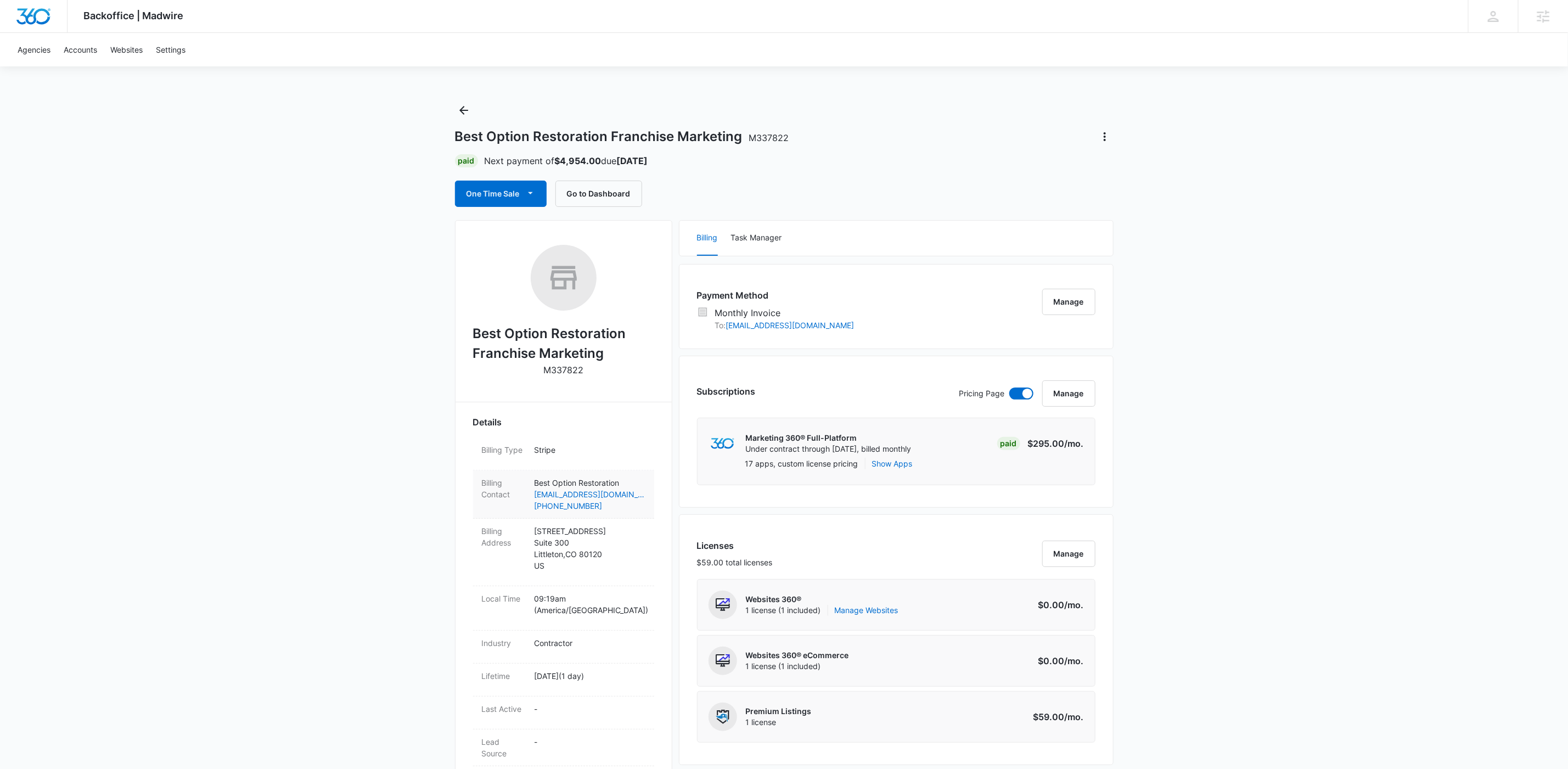
click at [488, 494] on dt "Billing Contact" at bounding box center [504, 488] width 44 height 23
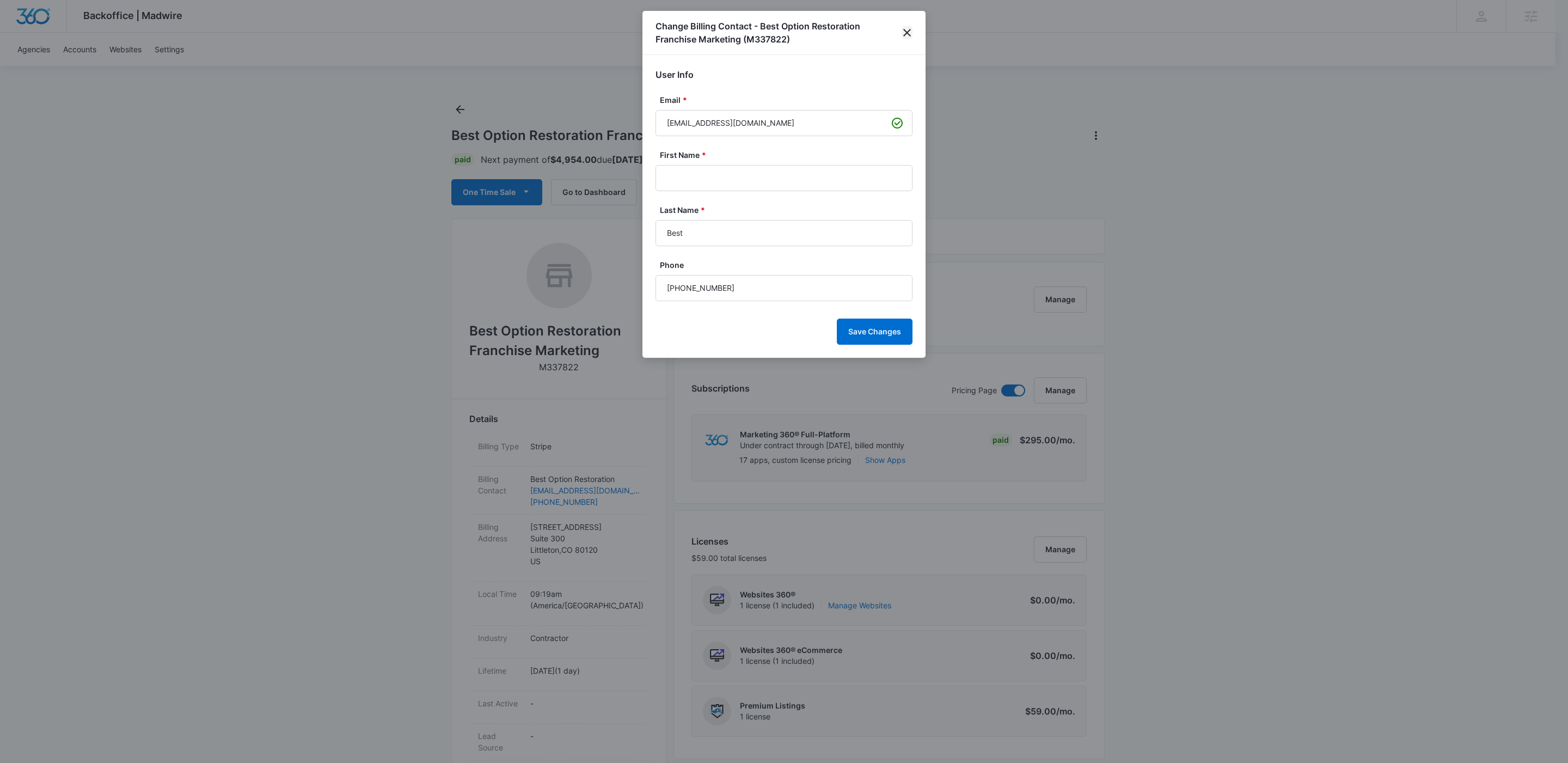
click at [908, 31] on icon "close" at bounding box center [906, 32] width 8 height 8
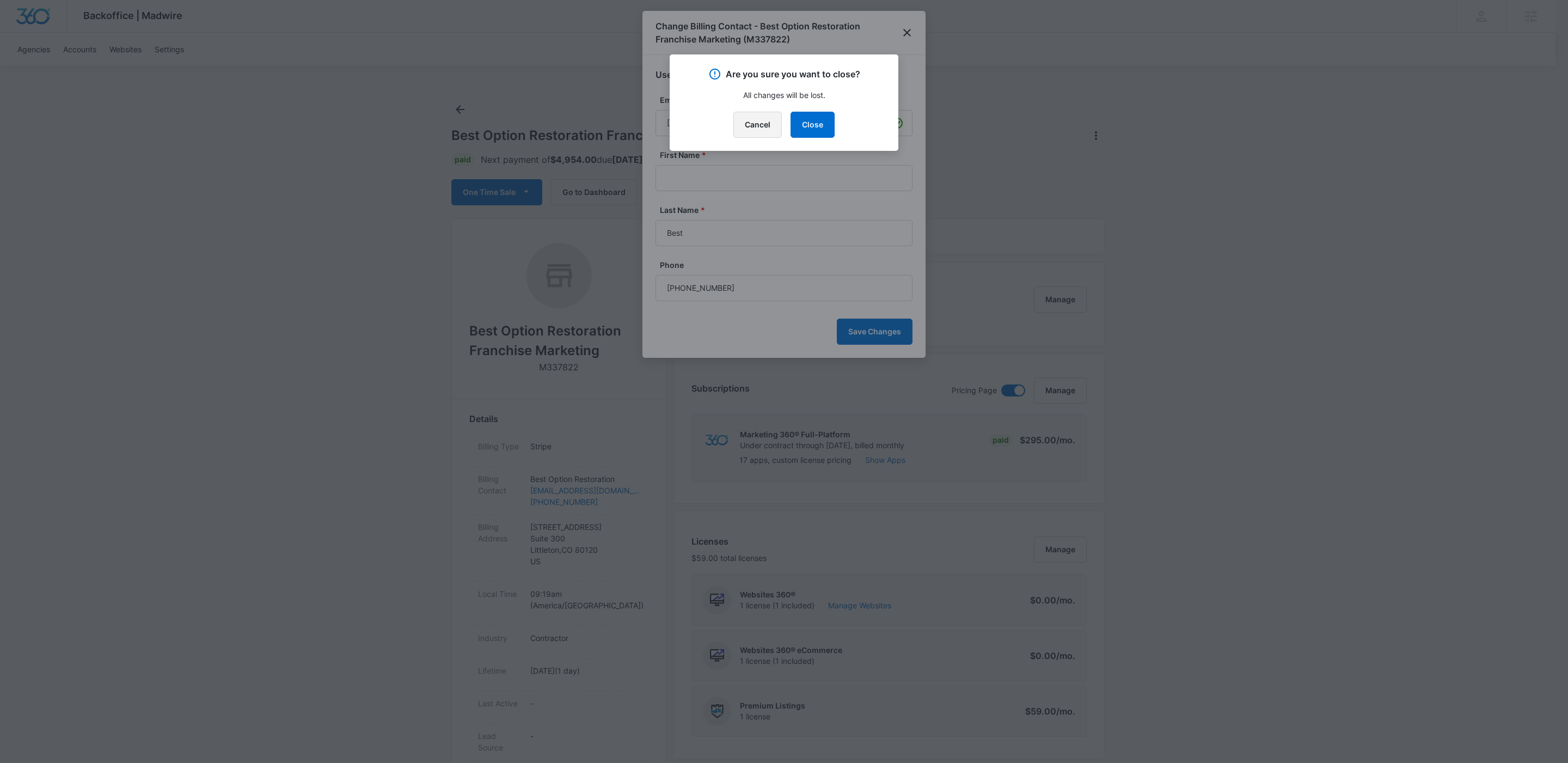
click at [772, 122] on button "Cancel" at bounding box center [757, 124] width 48 height 26
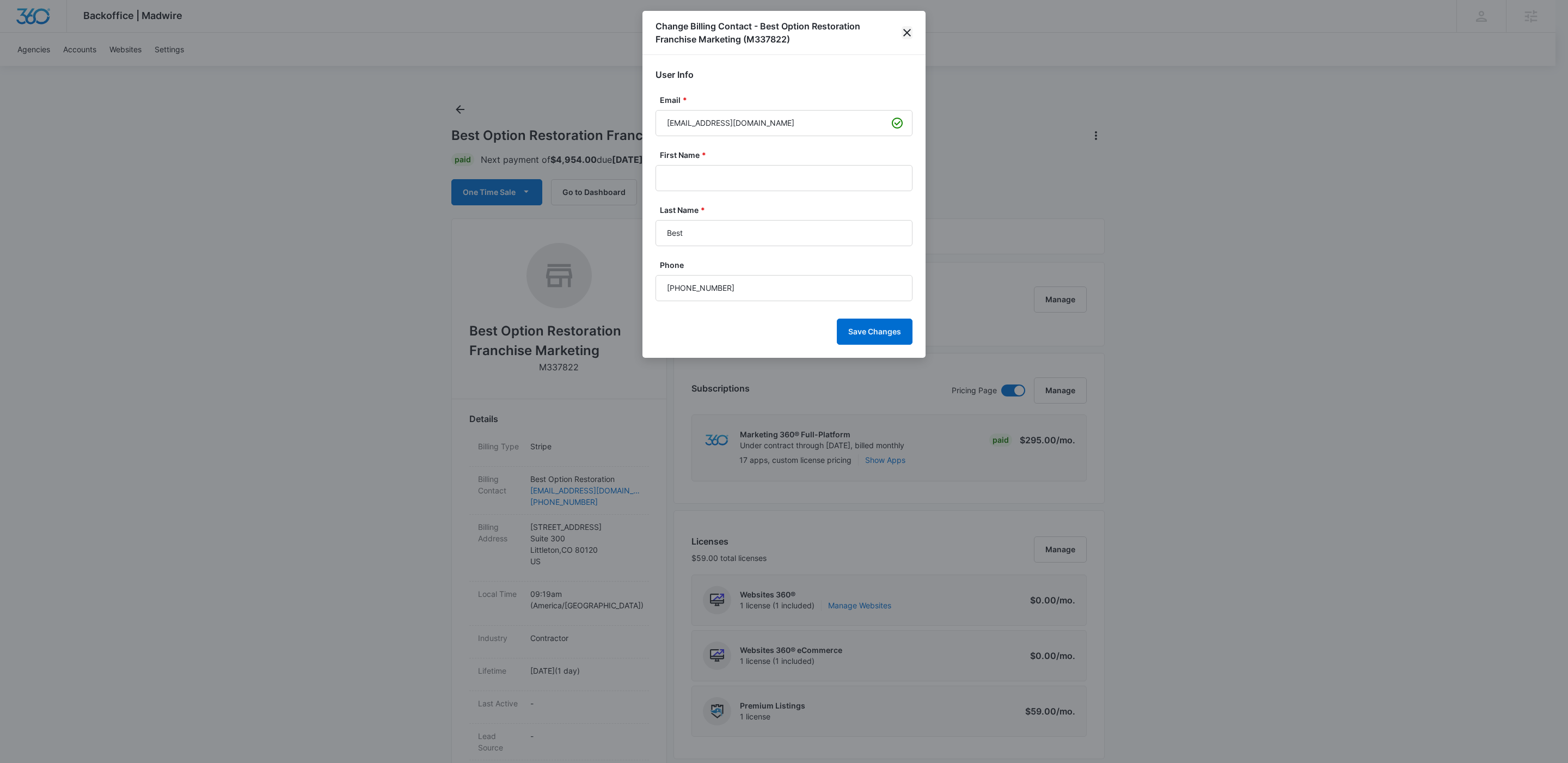
click at [906, 33] on icon "close" at bounding box center [906, 32] width 13 height 13
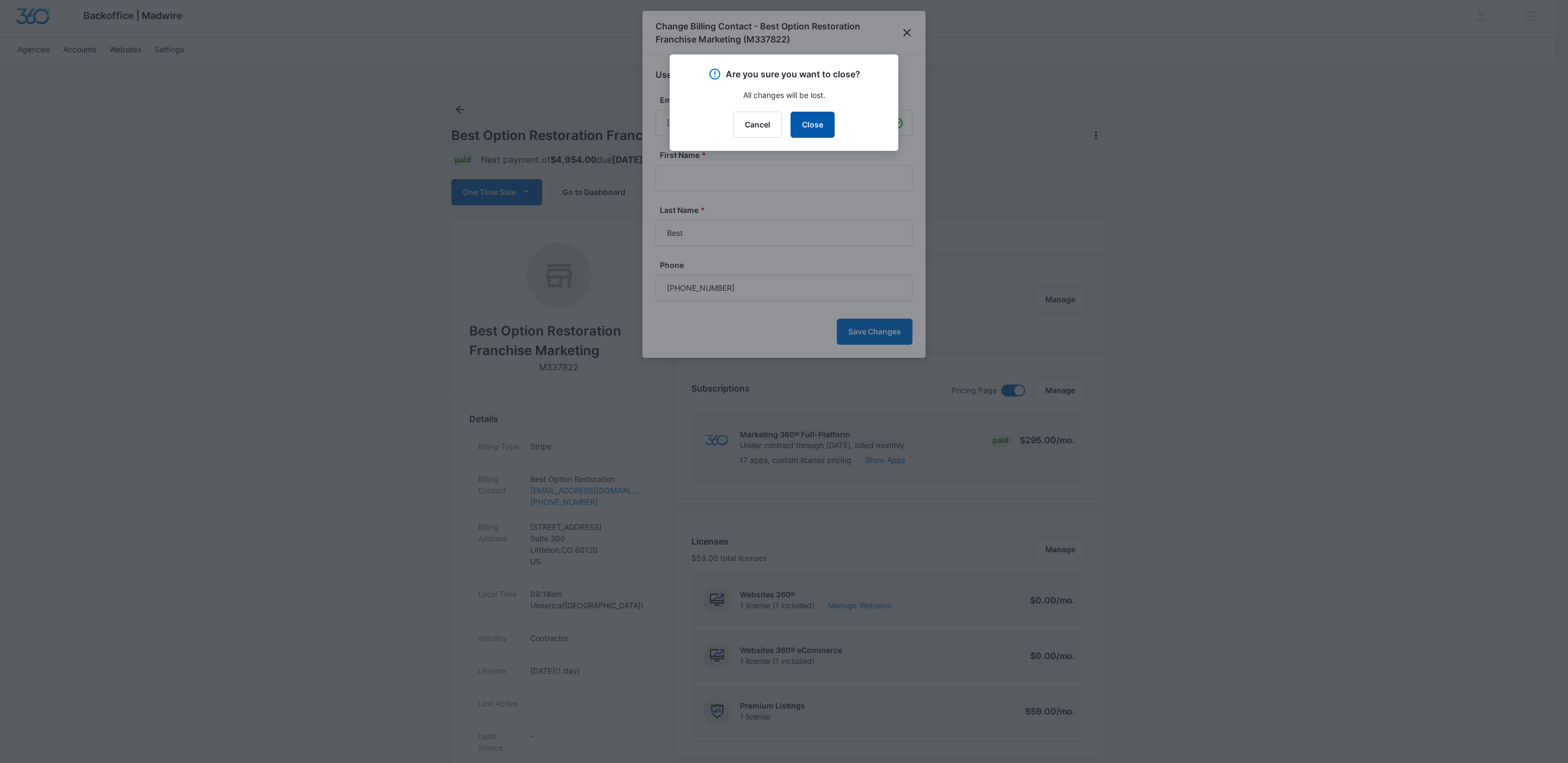
click at [826, 117] on button "Close" at bounding box center [812, 124] width 44 height 26
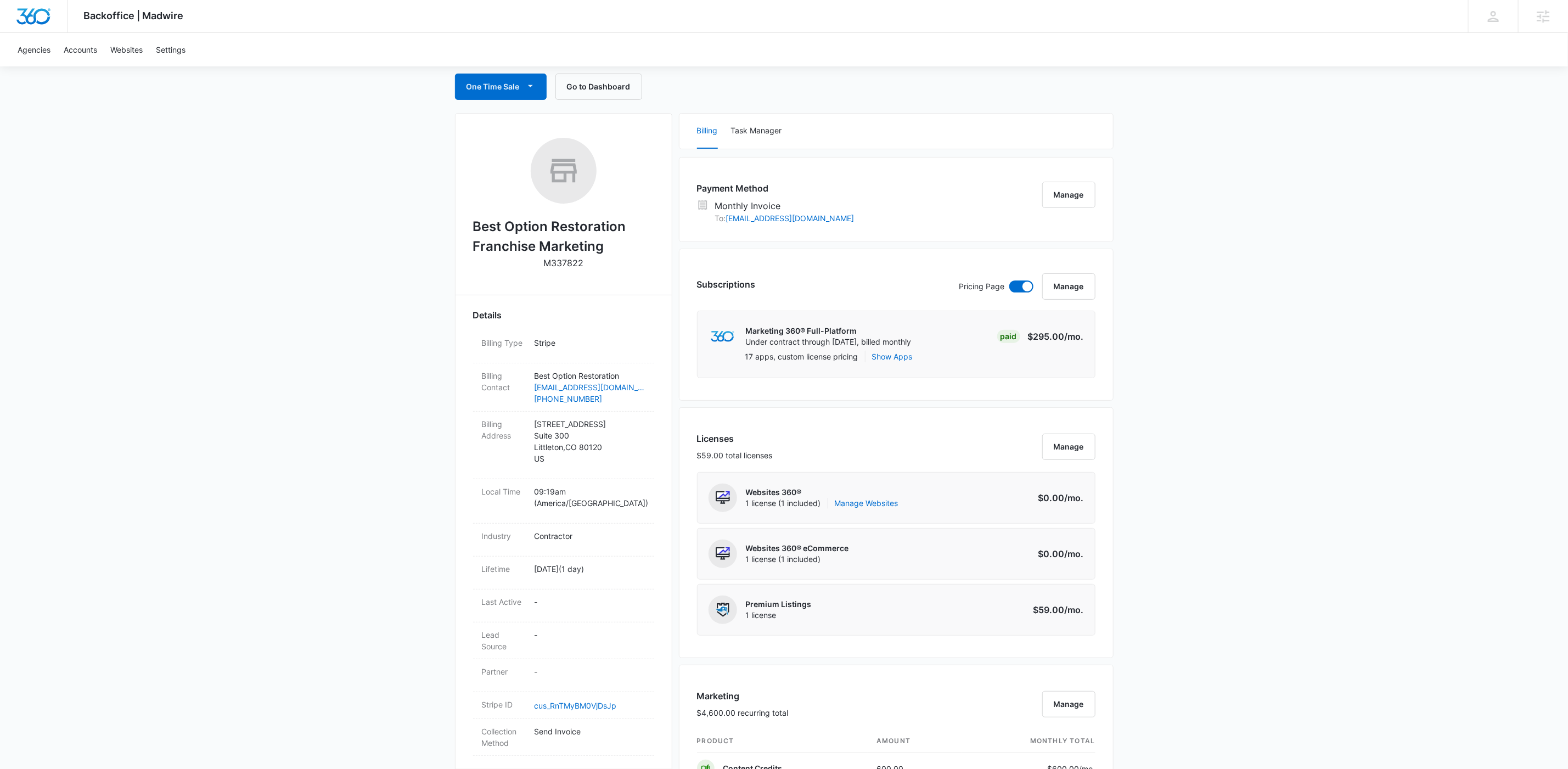
scroll to position [295, 0]
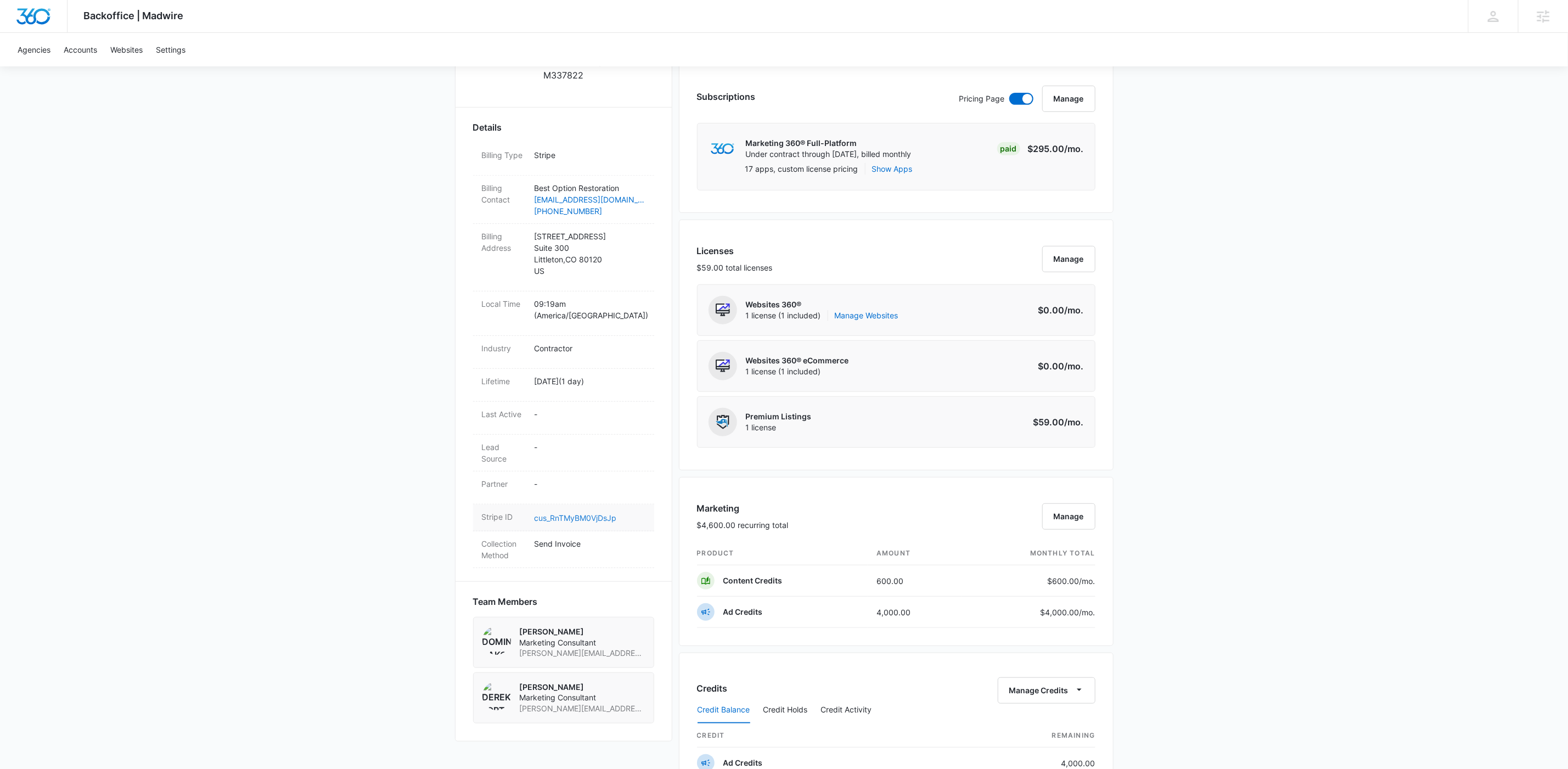
click at [610, 513] on link "cus_RnTMyBM0VjDsJp" at bounding box center [576, 518] width 83 height 10
